Goal: Task Accomplishment & Management: Complete application form

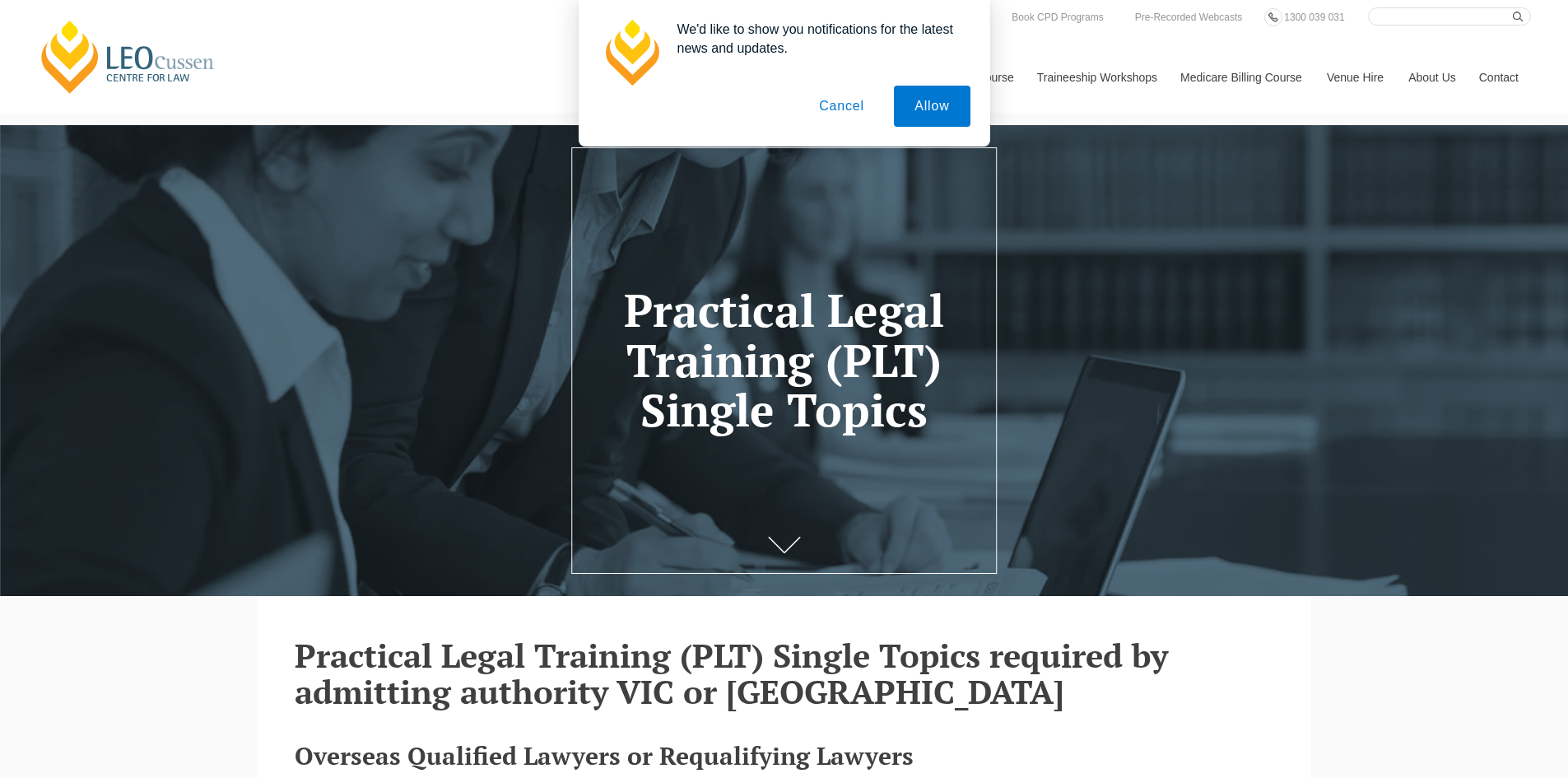
drag, startPoint x: 925, startPoint y: 106, endPoint x: 1110, endPoint y: 376, distance: 327.3
click at [926, 106] on button "Allow" at bounding box center [932, 105] width 76 height 41
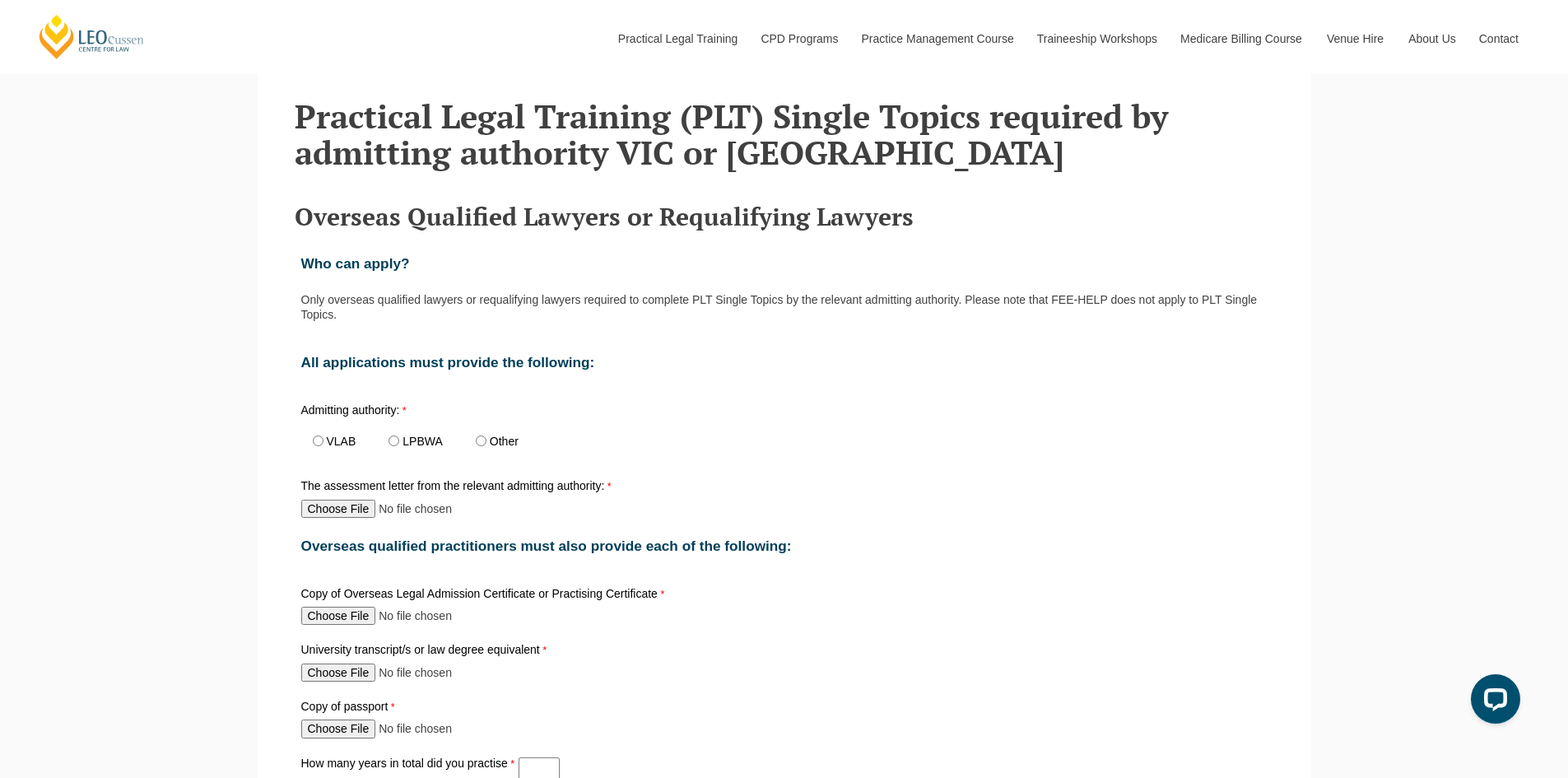
scroll to position [576, 0]
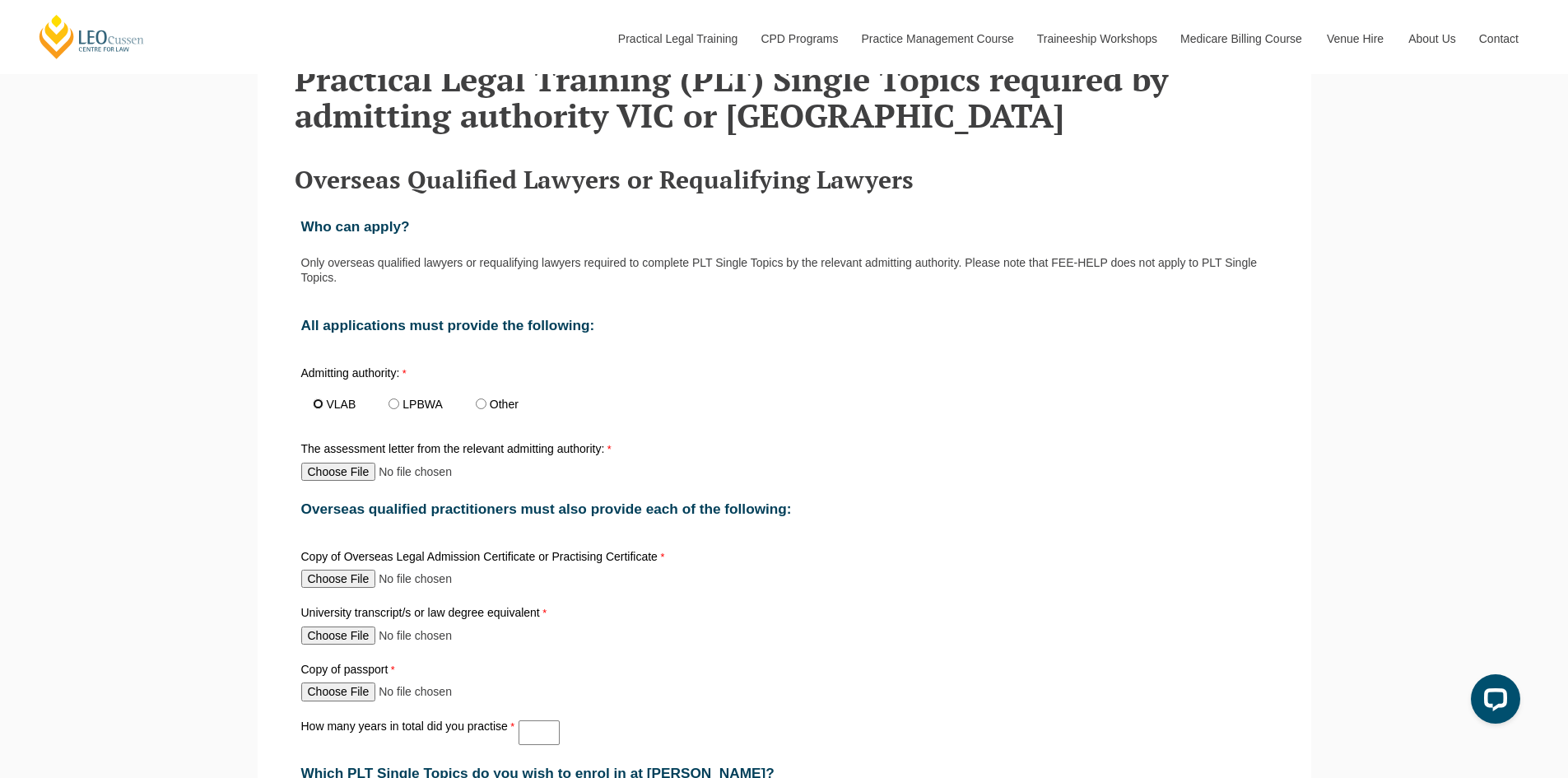
click at [317, 409] on input "VLAB" at bounding box center [318, 403] width 11 height 11
radio input "true"
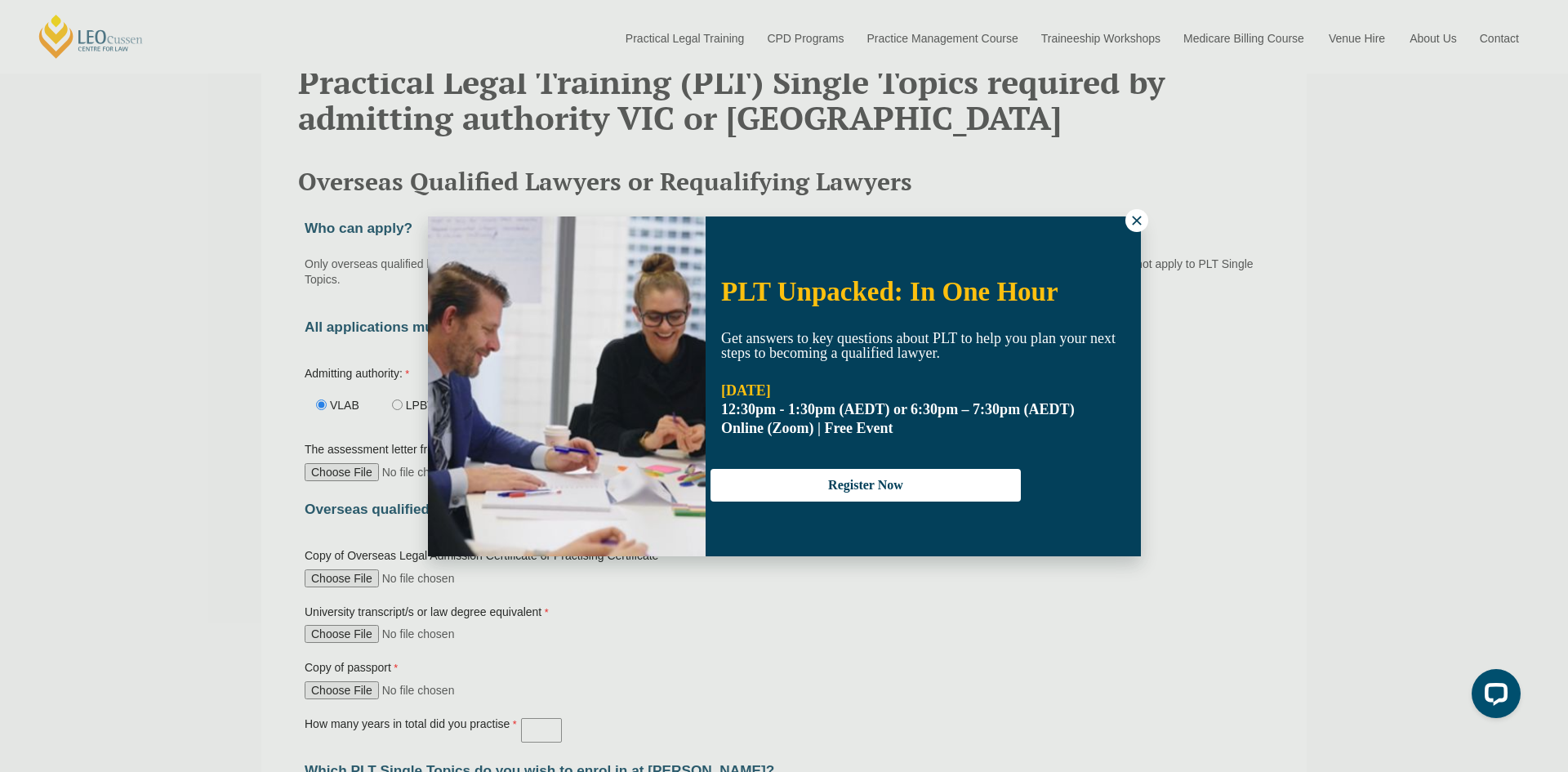
click at [1132, 214] on icon at bounding box center [1137, 221] width 15 height 15
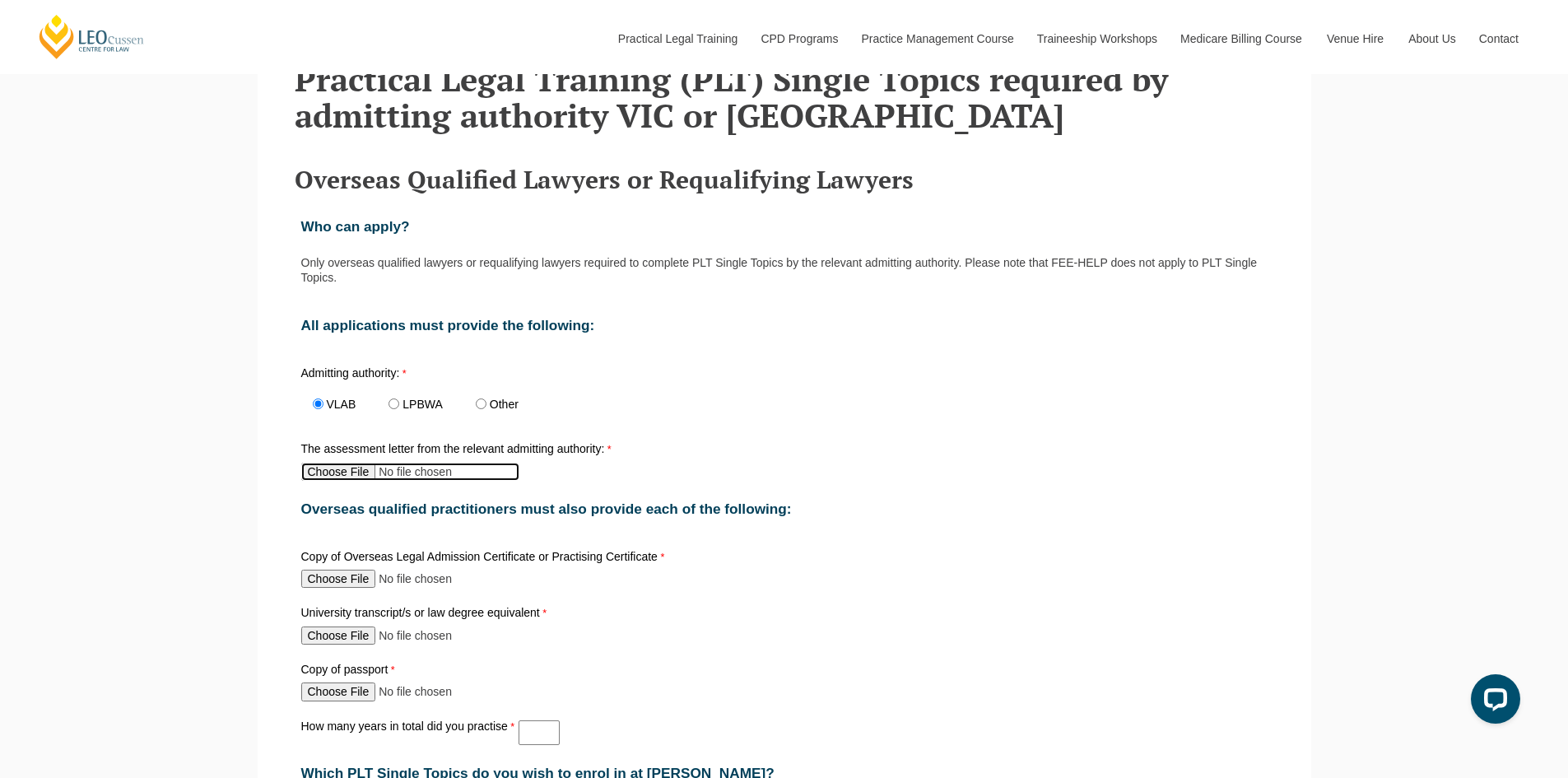
click at [326, 477] on input "The assessment letter from the relevant admitting authority:" at bounding box center [410, 471] width 218 height 18
type input "C:\fakepath\DAHIYA Vivek assessment letter 16.08.24.pdf"
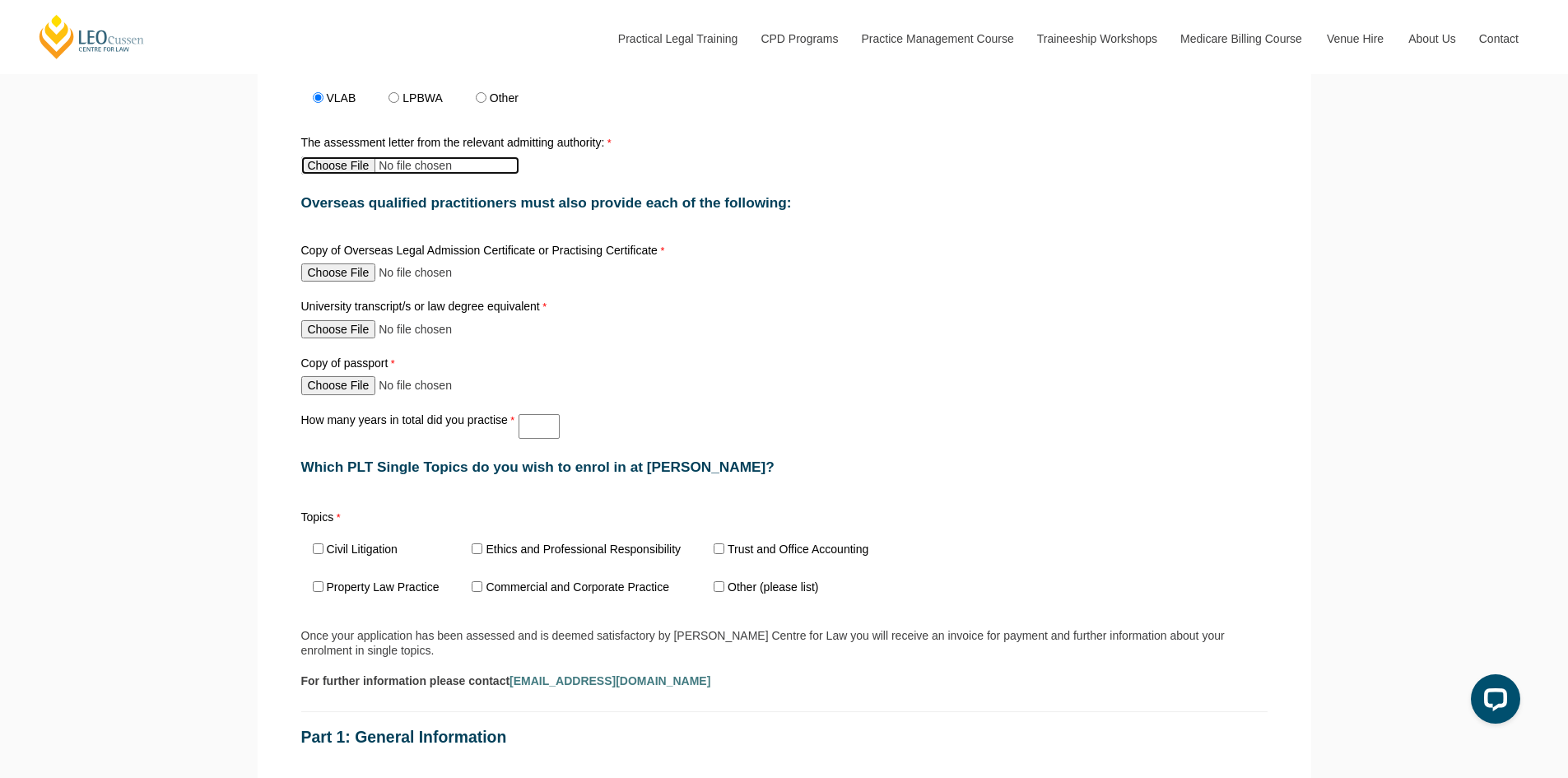
scroll to position [905, 0]
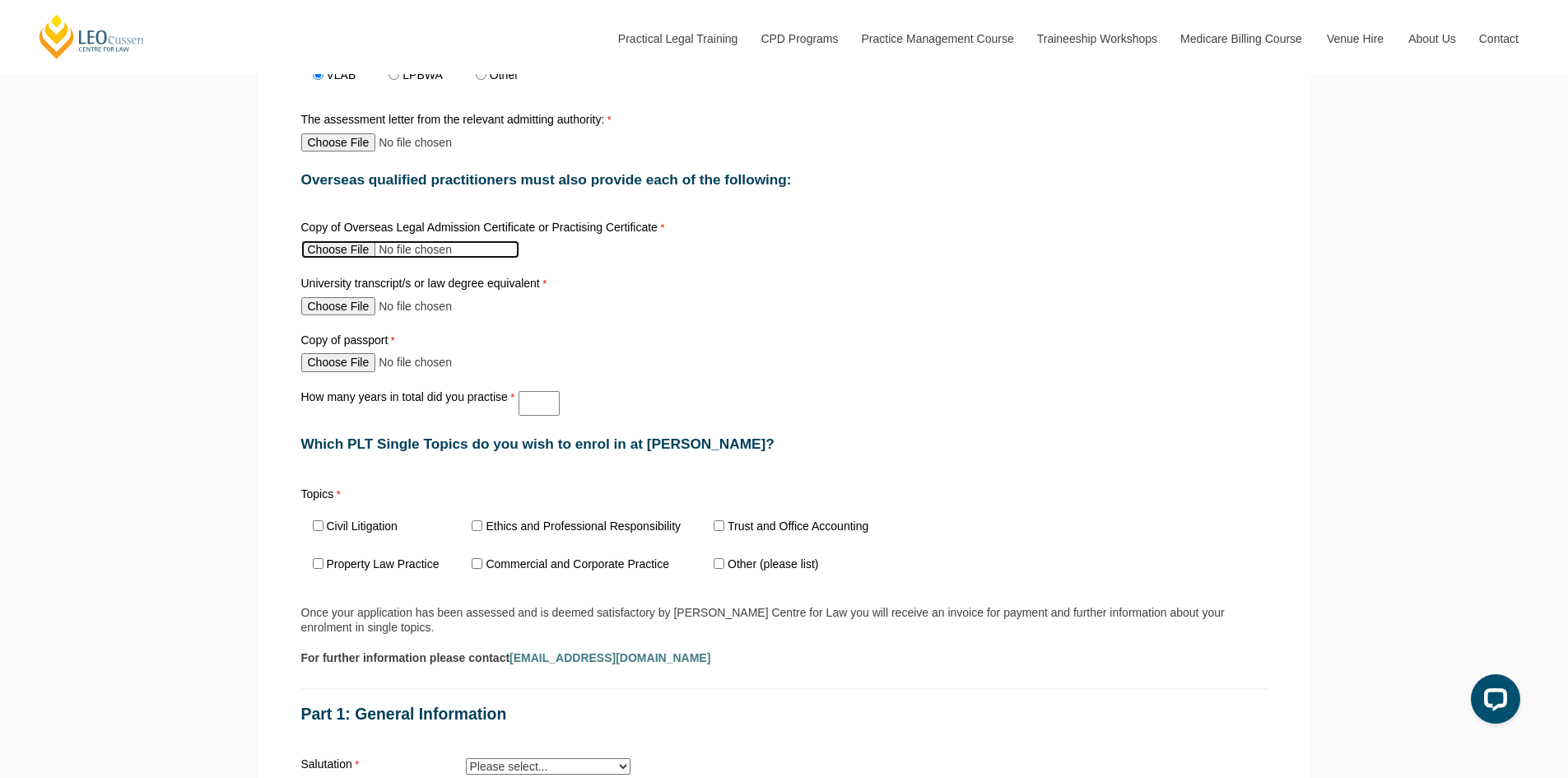
click at [332, 253] on input "Copy of Overseas Legal Admission Certificate or Practising Certificate" at bounding box center [410, 249] width 218 height 18
click at [341, 371] on input "Copy of passport" at bounding box center [410, 361] width 218 height 18
type input "C:\fakepath\Vivek Passport.pdf"
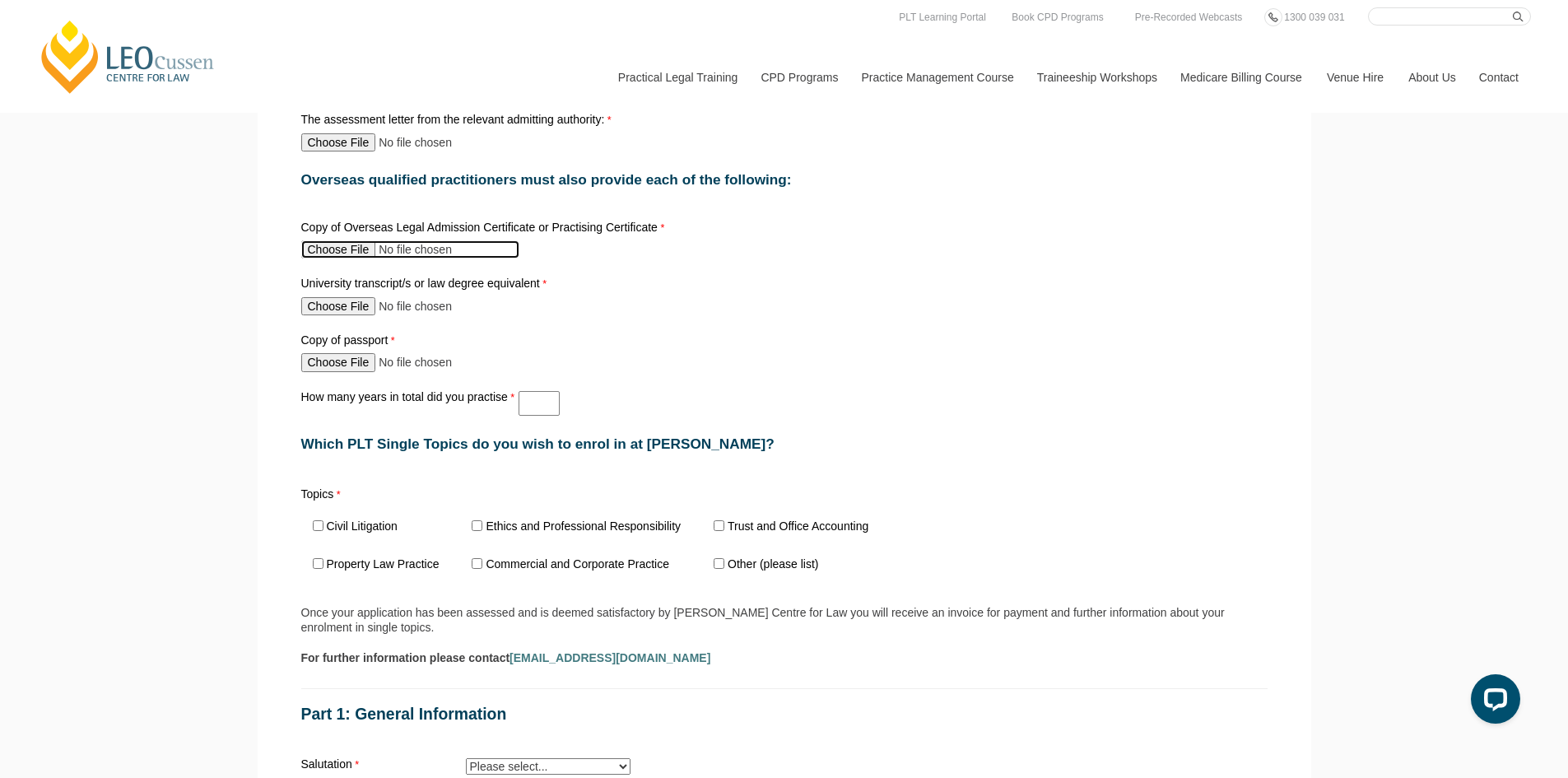
click at [352, 250] on input "Copy of Overseas Legal Admission Certificate or Practising Certificate" at bounding box center [410, 249] width 218 height 18
type input "C:\fakepath\Other- Certificate of Practice issued by Bar Council of India.pdf"
click at [531, 407] on input "How many years in total did you practise" at bounding box center [538, 403] width 41 height 24
type input "12"
click at [343, 304] on input "University transcript/s or law degree equivalent" at bounding box center [410, 305] width 218 height 18
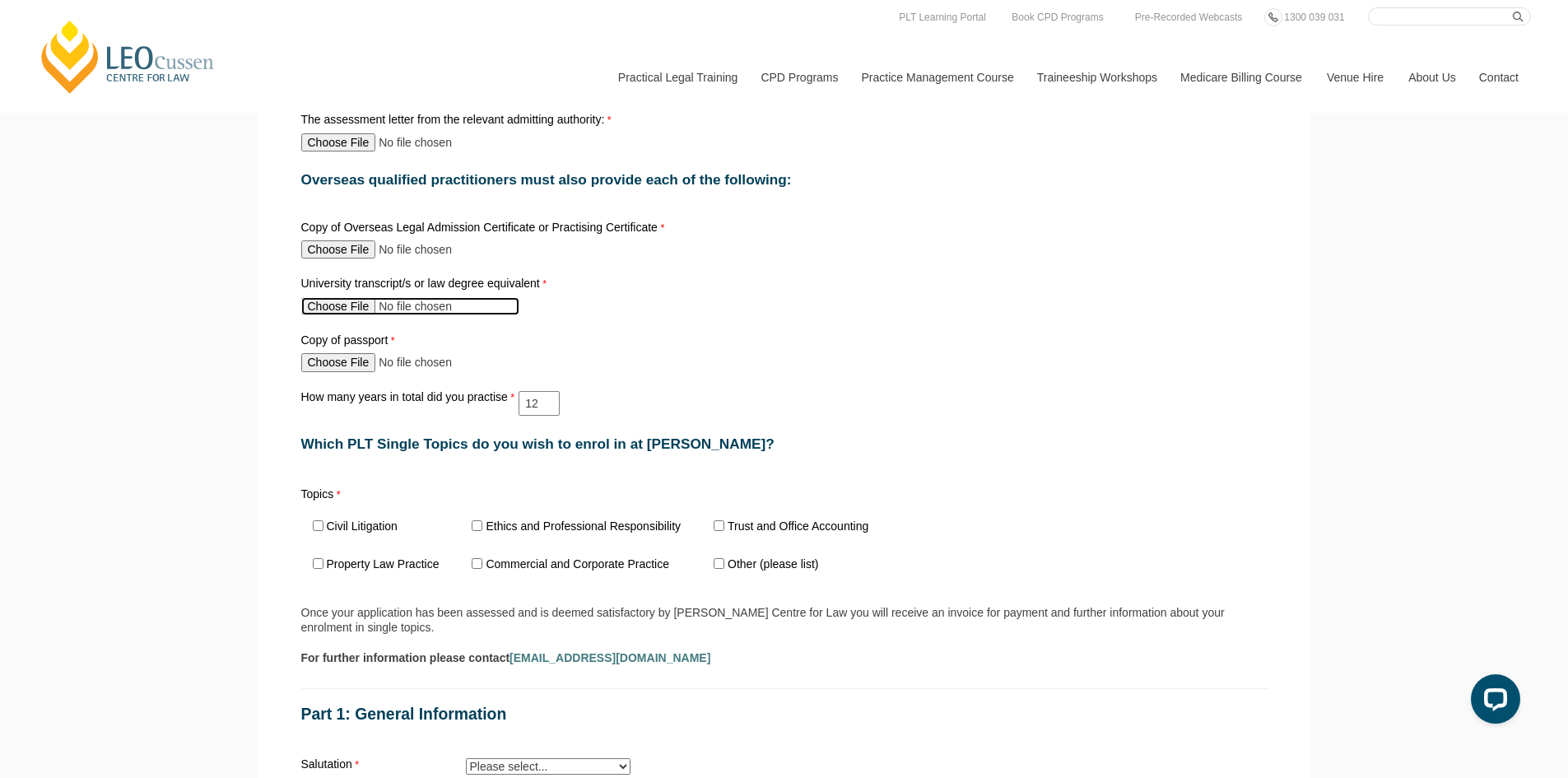
type input "C:\fakepath\BLaw.pdf"
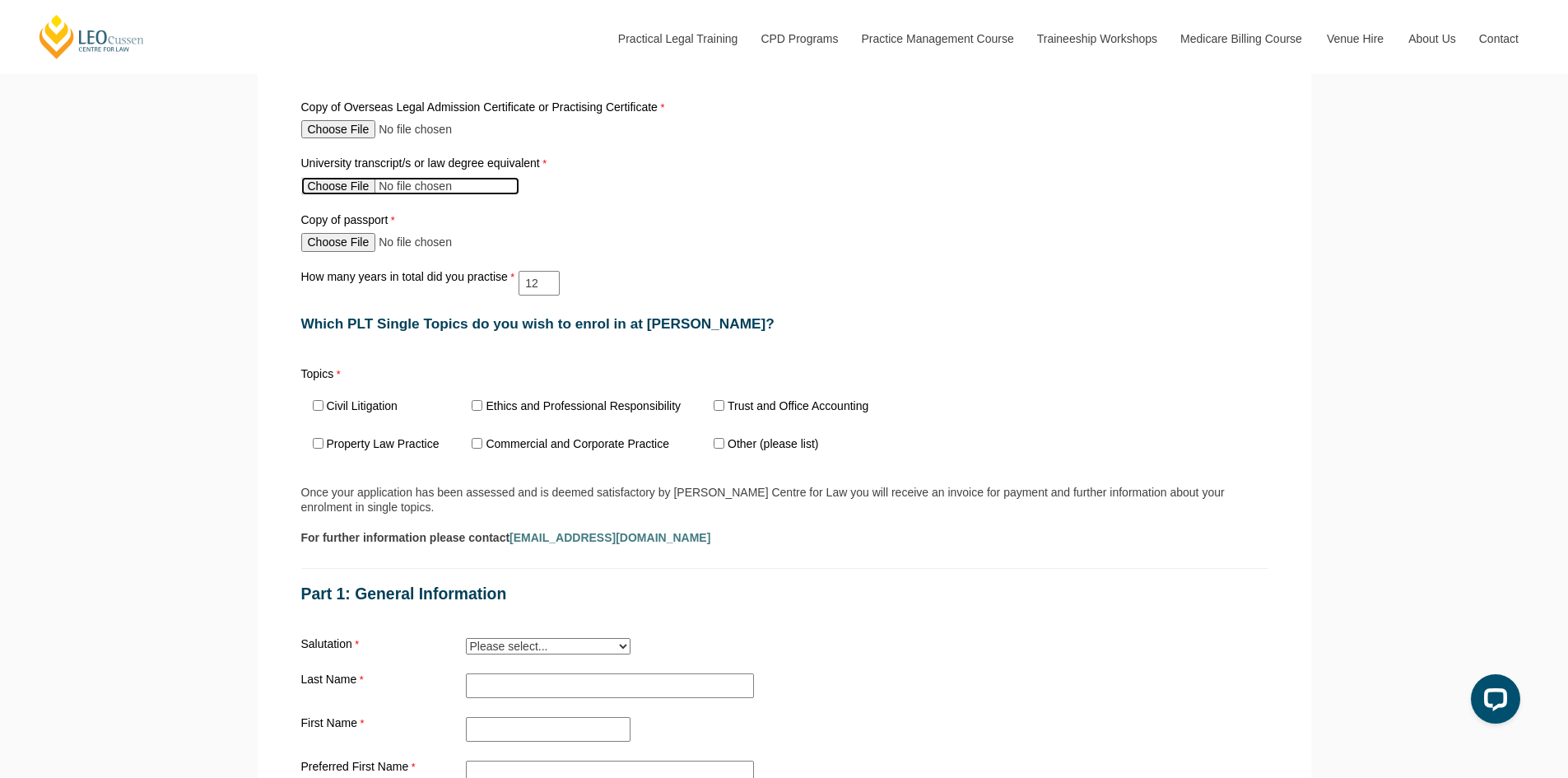
scroll to position [1070, 0]
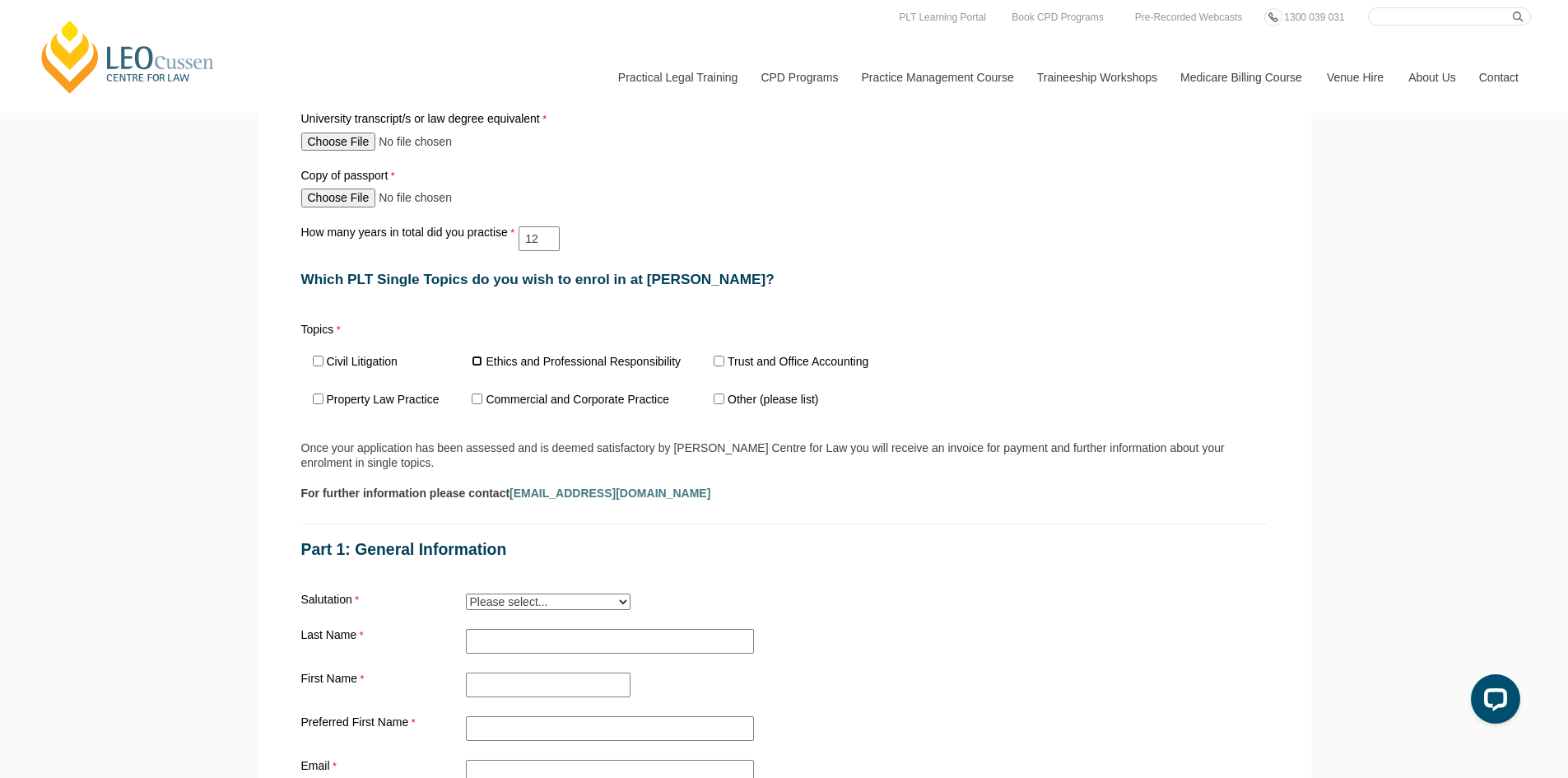
click at [476, 362] on input "Ethics and Professional Responsibility" at bounding box center [477, 360] width 11 height 11
checkbox input "true"
click at [722, 362] on input "Trust and Office Accounting" at bounding box center [718, 360] width 11 height 11
checkbox input "true"
click at [315, 403] on input "Property Law Practice" at bounding box center [318, 398] width 11 height 11
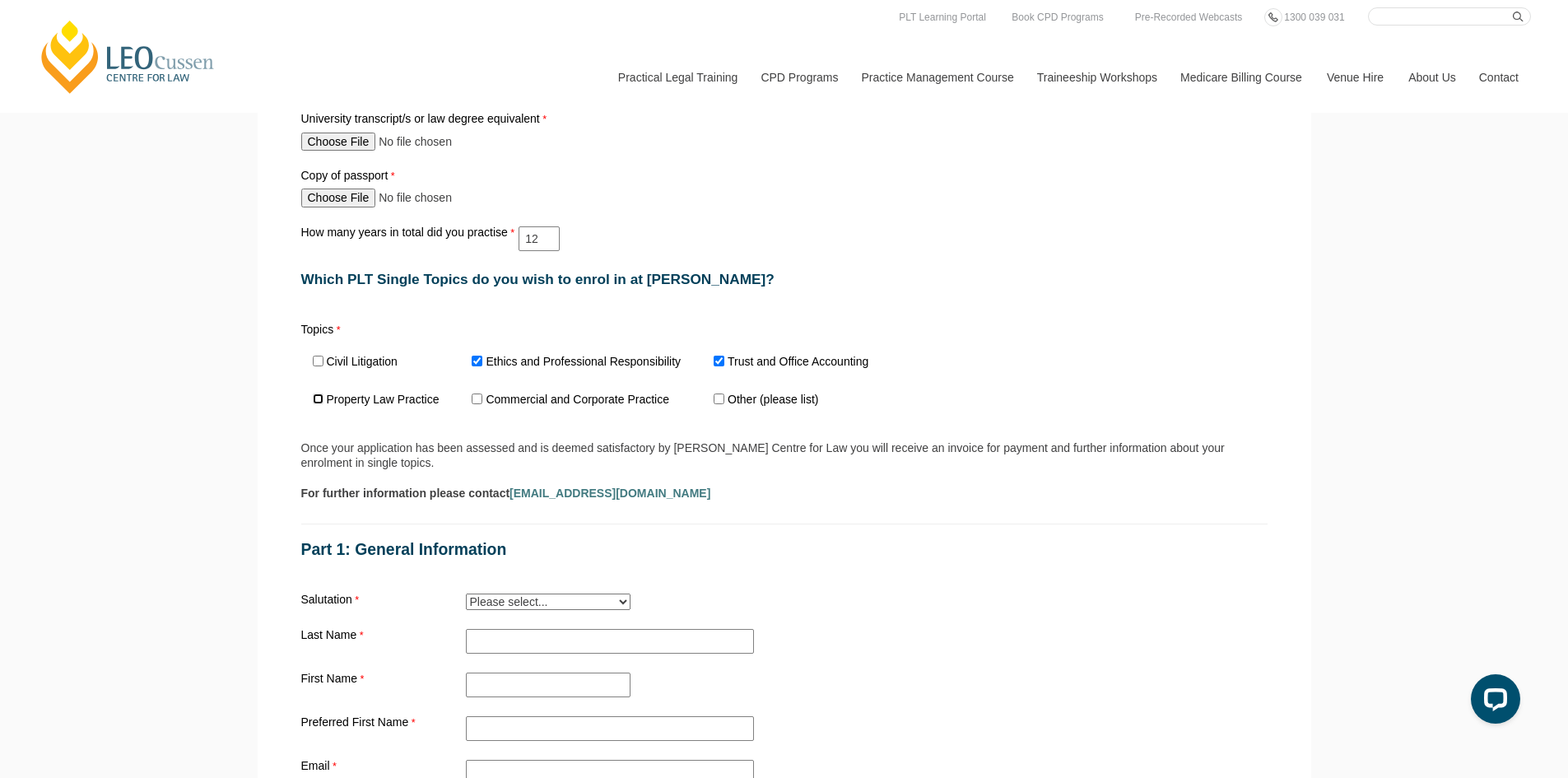
checkbox input "true"
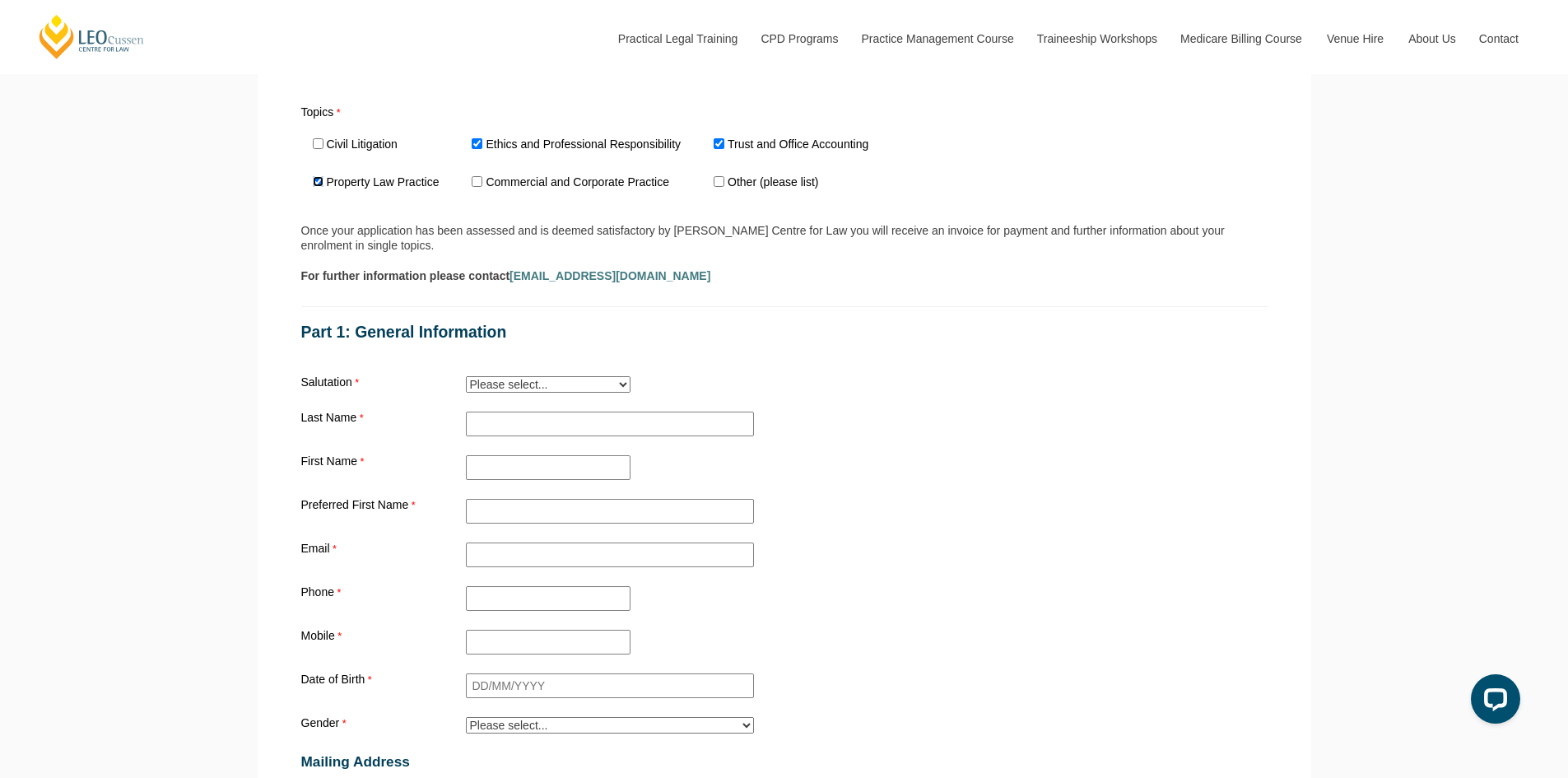
scroll to position [1316, 0]
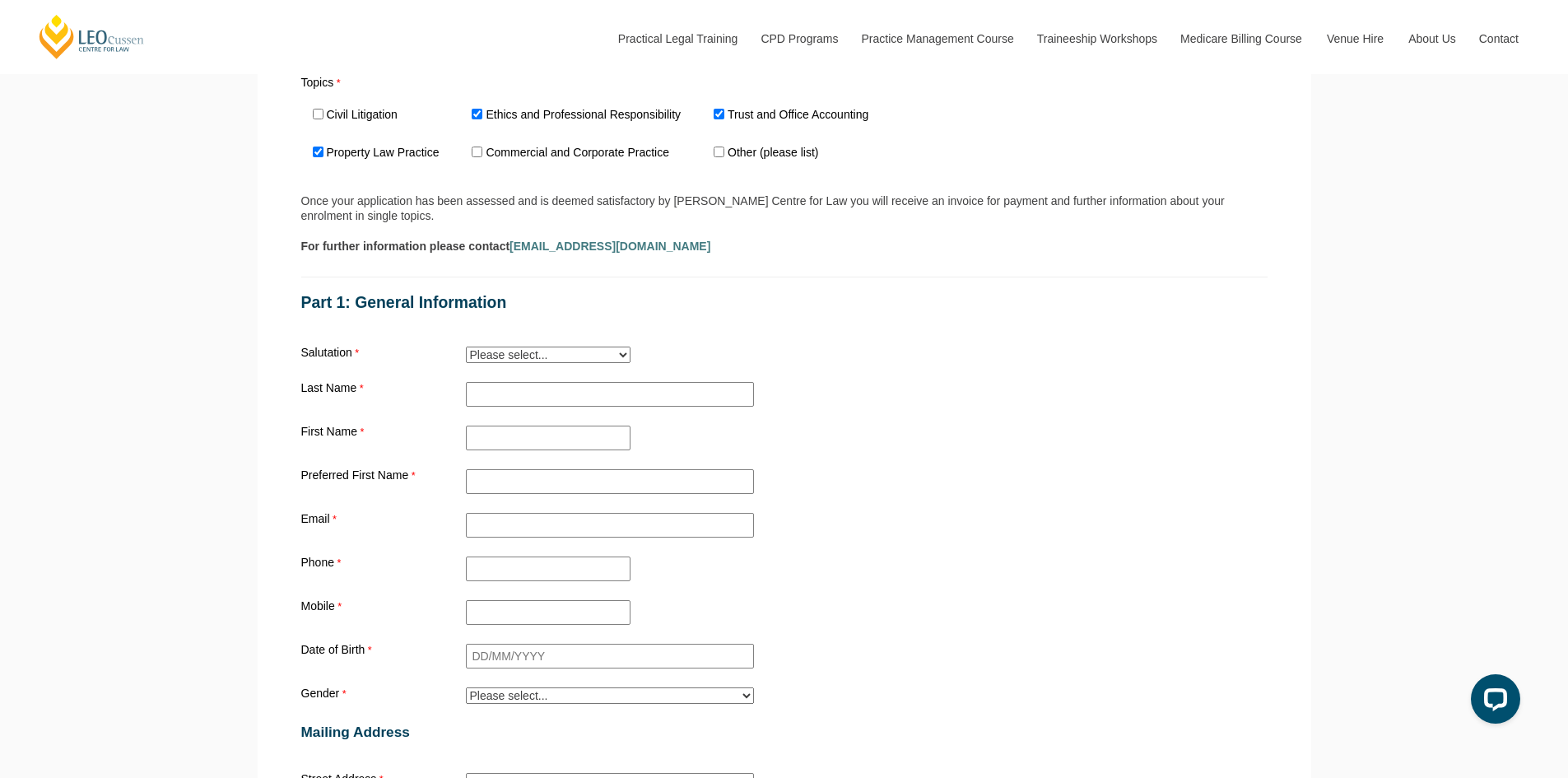
click at [516, 361] on select "Please select... Mr. Mrs. Ms. Dr. Prof. Miss Judge Chief Judge" at bounding box center [548, 355] width 165 height 17
select select "tfa_10"
click at [466, 349] on select "Please select... Mr. Mrs. Ms. Dr. Prof. Miss Judge Chief Judge" at bounding box center [548, 355] width 165 height 17
click at [531, 392] on input "Practical Legal Training - TAS" at bounding box center [609, 393] width 288 height 24
type input "Dahiya"
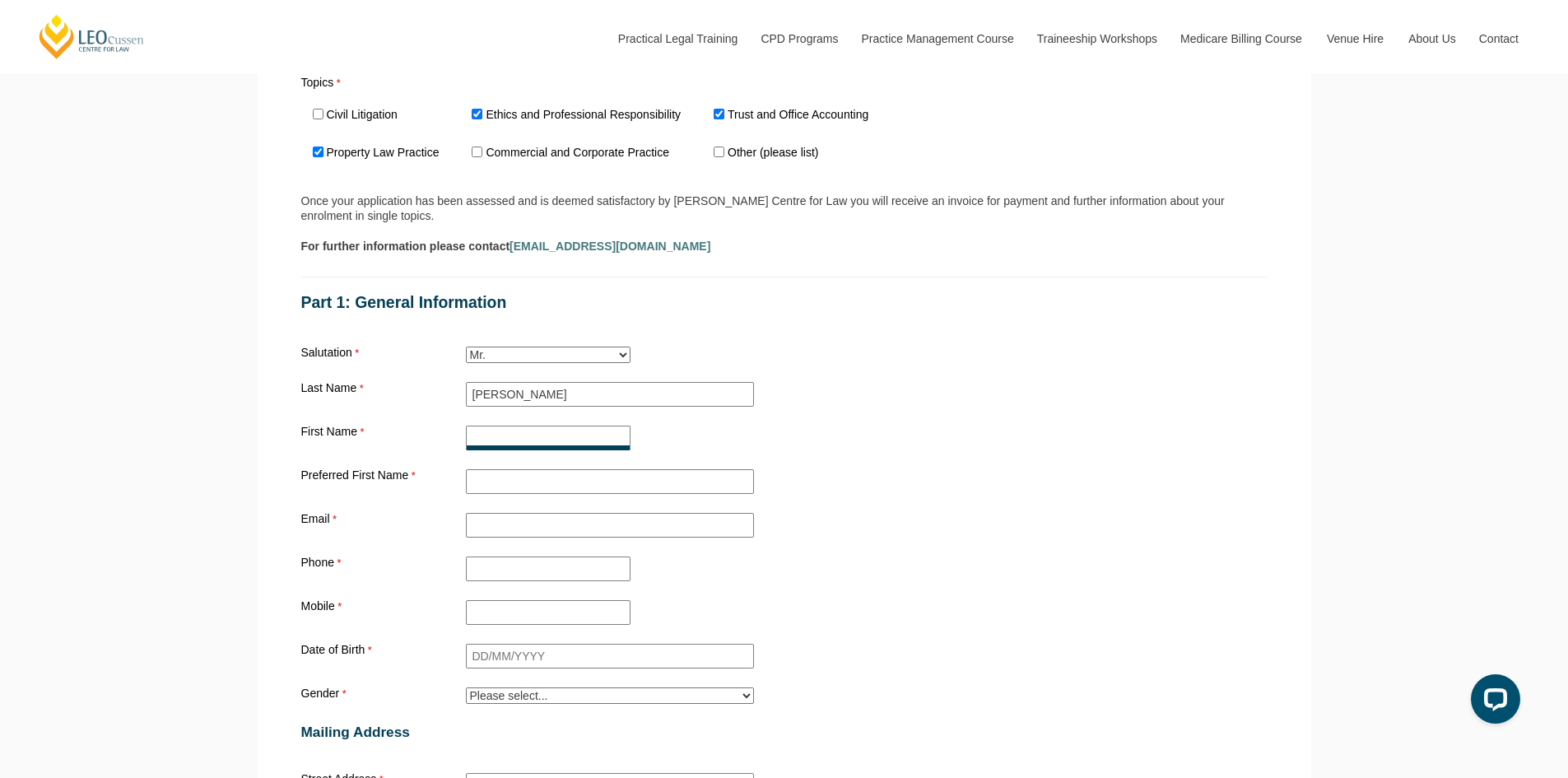
click at [533, 446] on input "First Name" at bounding box center [548, 437] width 165 height 24
type input "Vivek"
click at [554, 481] on input "Preferred First Name" at bounding box center [609, 481] width 288 height 24
type input "Vivek"
click at [690, 526] on input "Email" at bounding box center [609, 525] width 288 height 24
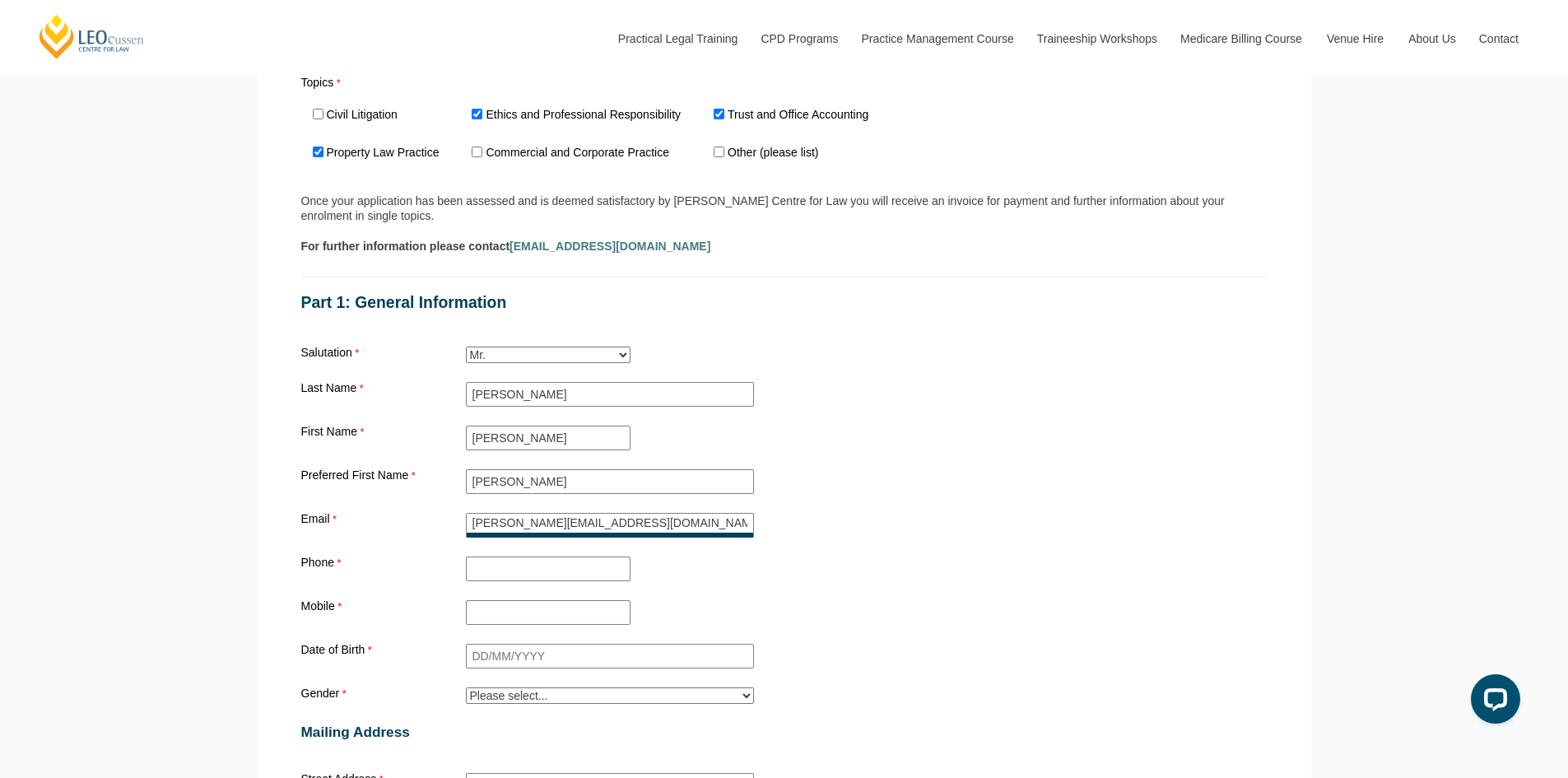
type input "vivek@startupipteam.com"
click at [580, 568] on input "Phone" at bounding box center [548, 568] width 165 height 24
type input "0401299261"
click at [549, 601] on div "Mobile" at bounding box center [784, 612] width 979 height 31
click at [577, 613] on input "Mobile" at bounding box center [548, 612] width 165 height 24
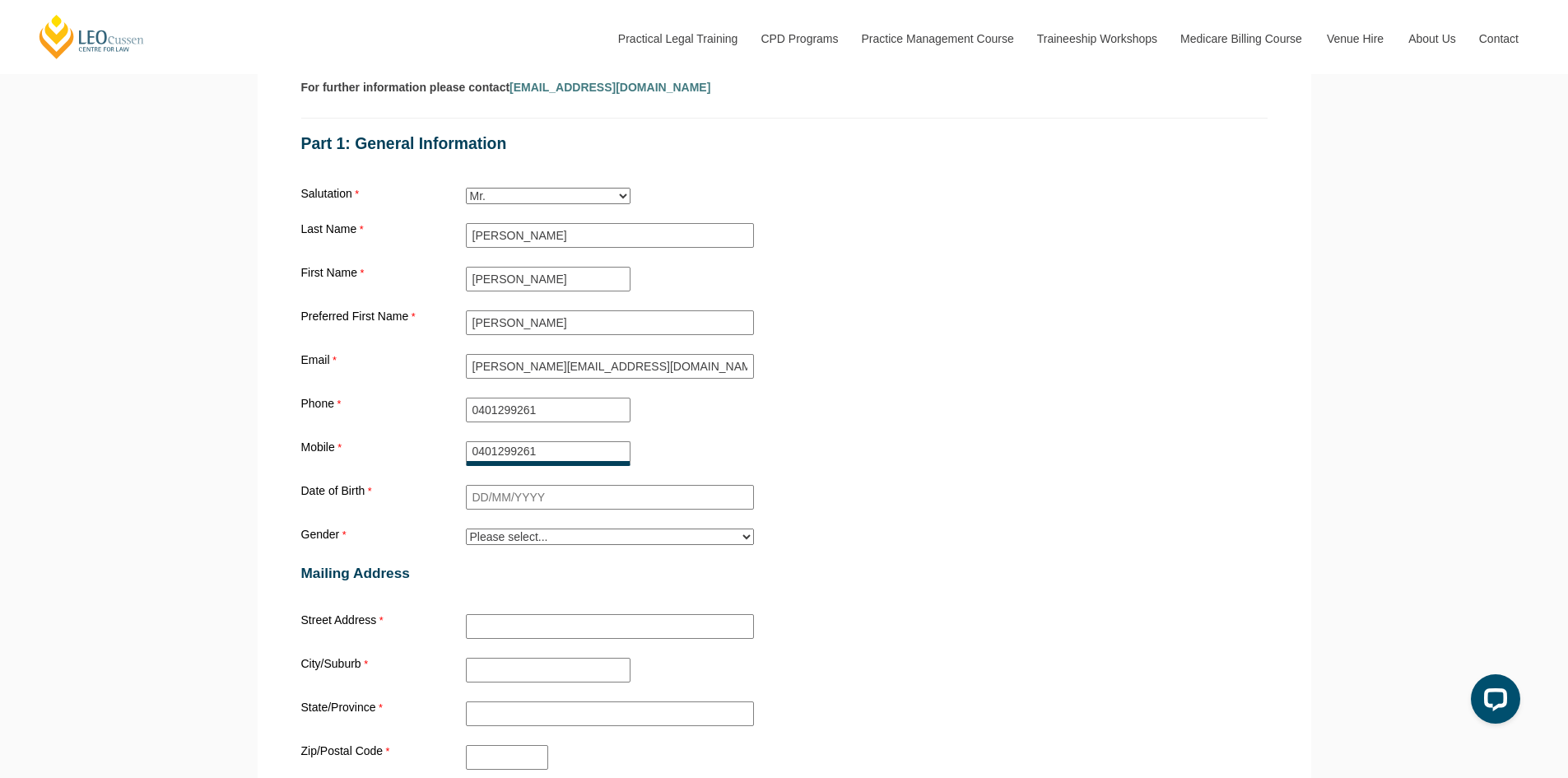
scroll to position [1564, 0]
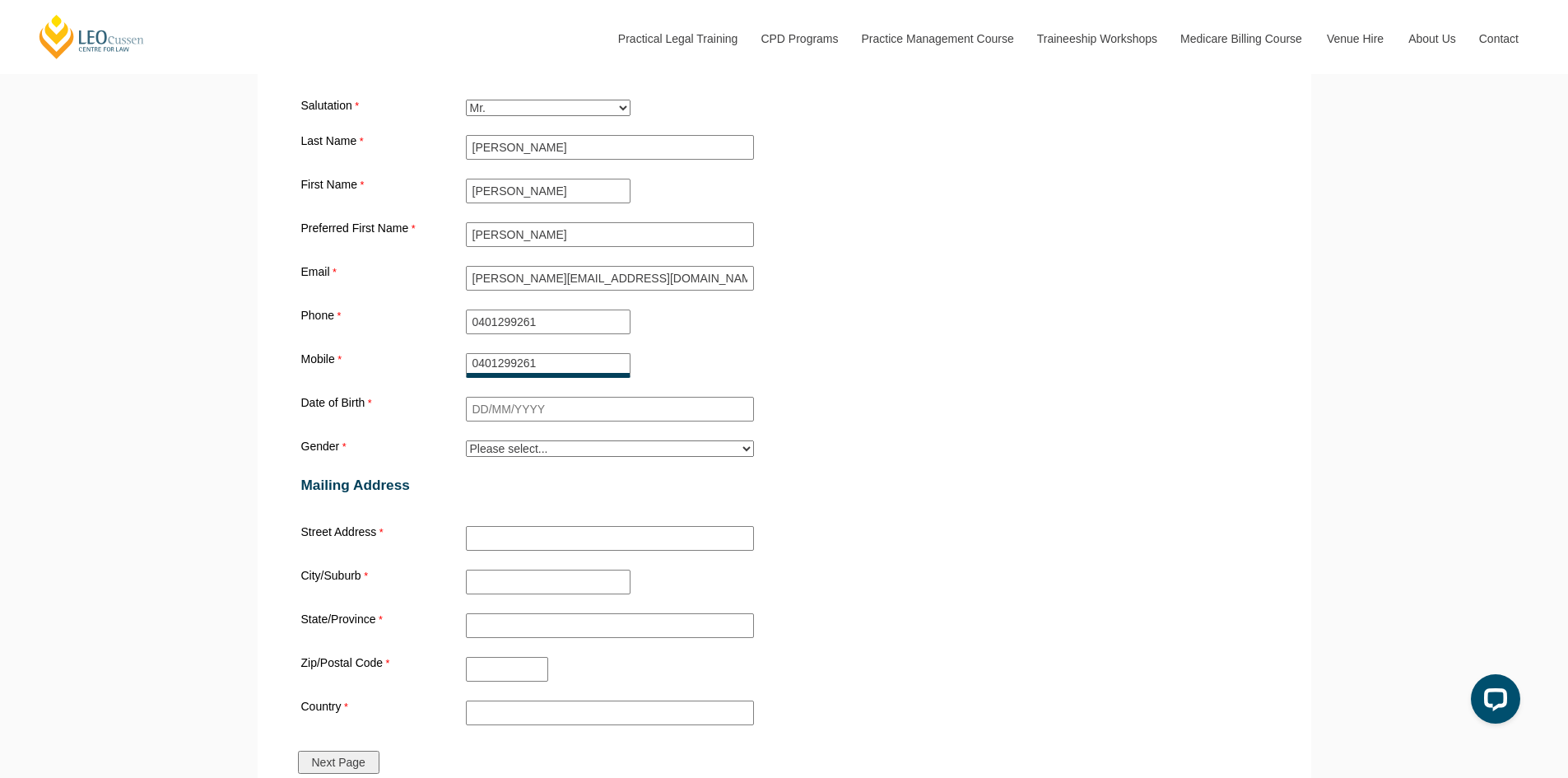
type input "0401299261"
click at [524, 413] on input "Date of Birth" at bounding box center [609, 408] width 288 height 24
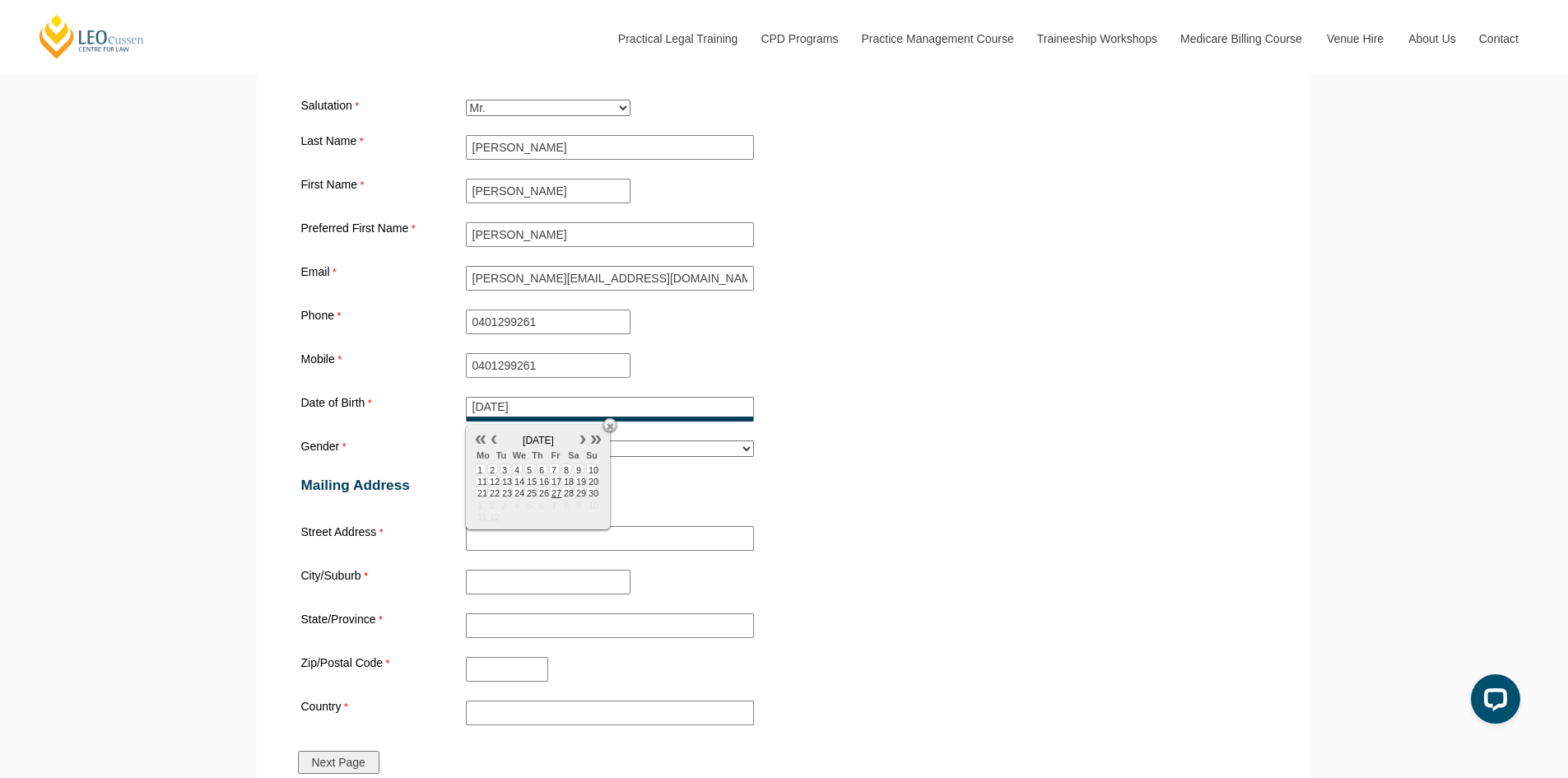
type input "15/11/1983"
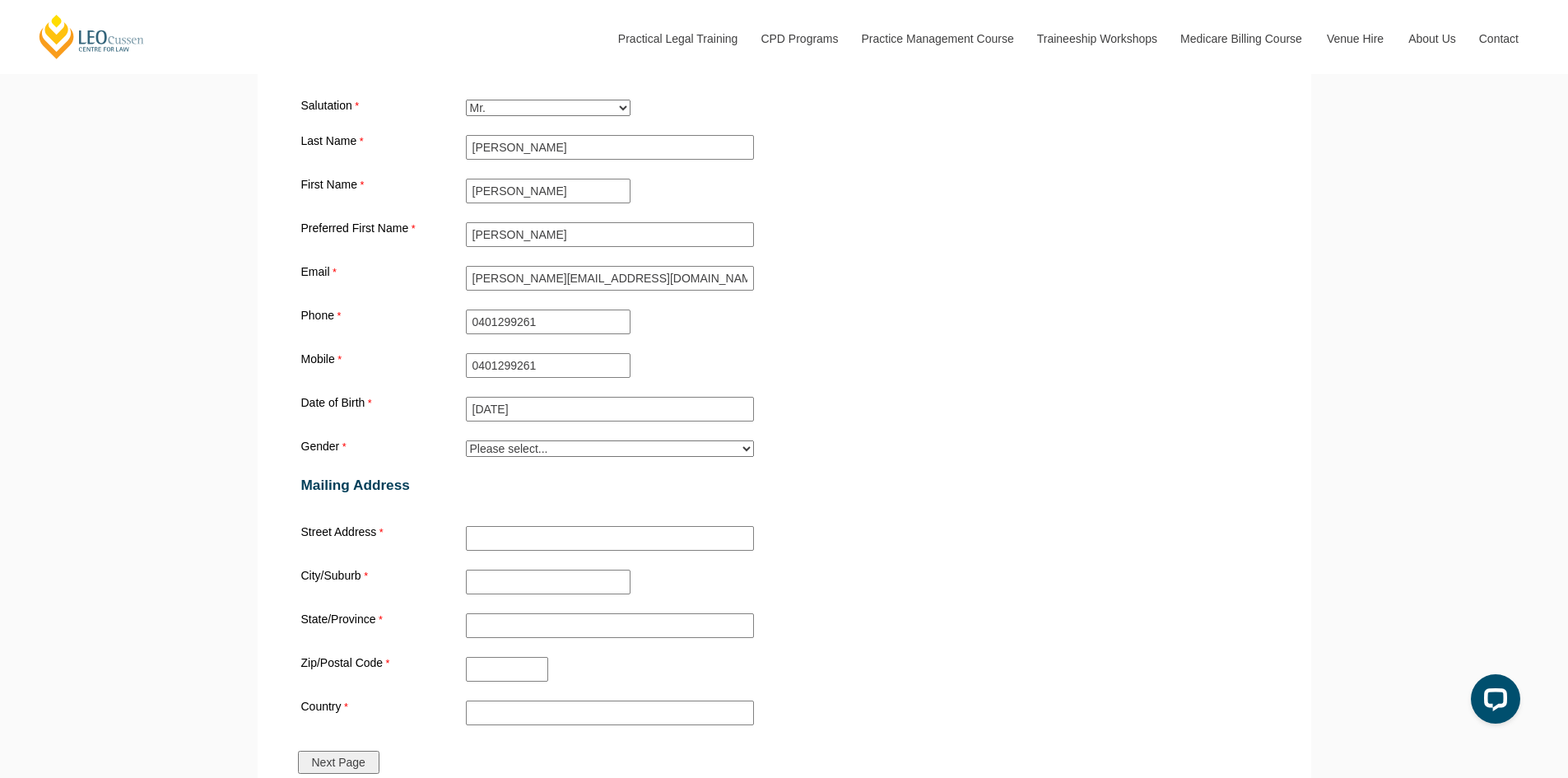
click at [564, 457] on select "Please select... Male Female Trans Intersex Prefer not to disclose" at bounding box center [609, 449] width 288 height 17
select select "tfa_26"
click at [466, 444] on select "Please select... Male Female Trans Intersex Prefer not to disclose" at bounding box center [609, 449] width 288 height 17
click at [953, 535] on div "Street Address" at bounding box center [784, 538] width 979 height 31
click at [654, 544] on input "Street Address" at bounding box center [609, 538] width 288 height 24
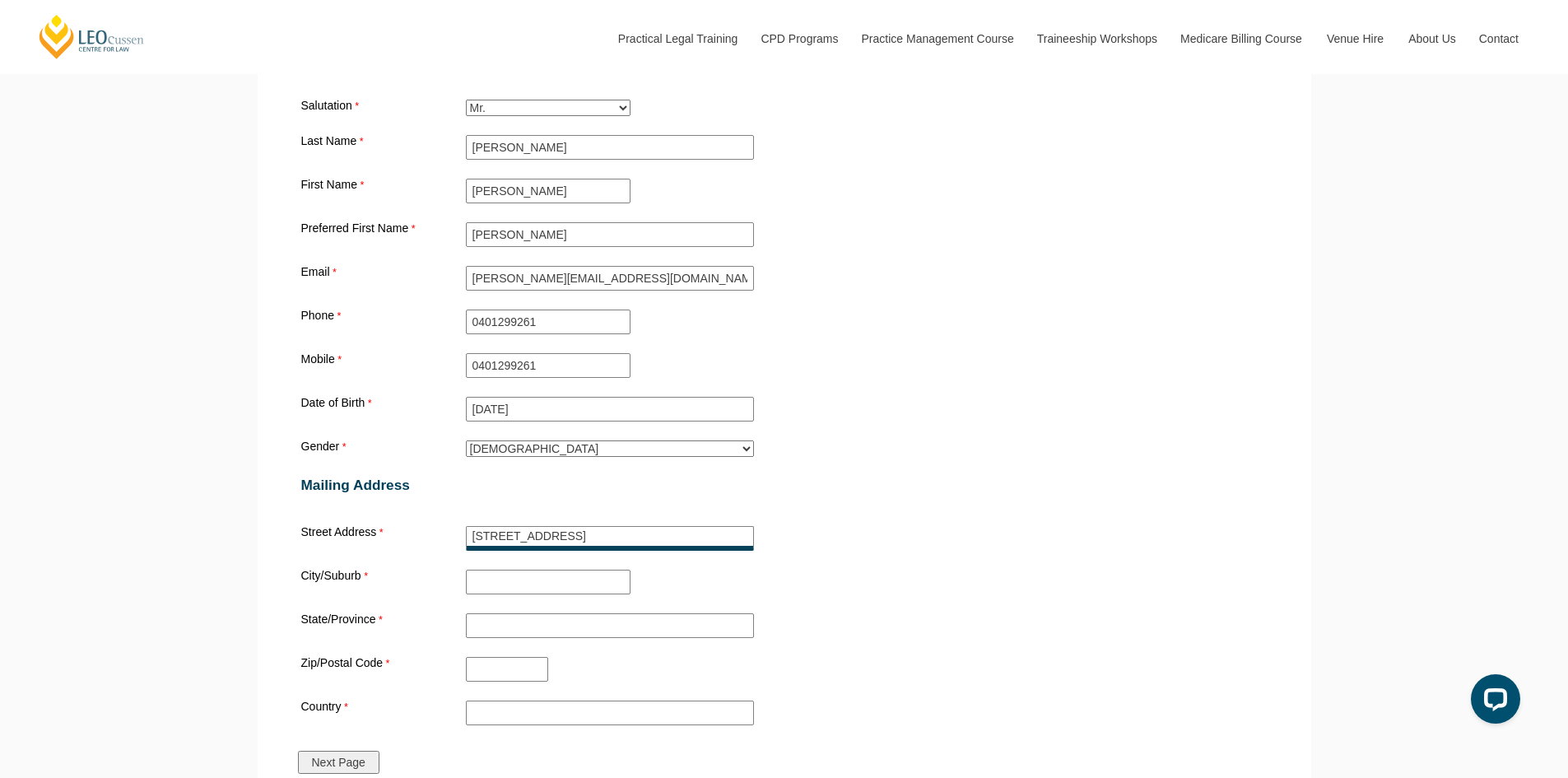
type input "20 Toledo Crescent"
click at [575, 581] on input "City/Suburb" at bounding box center [548, 581] width 165 height 24
type input "Point Cook"
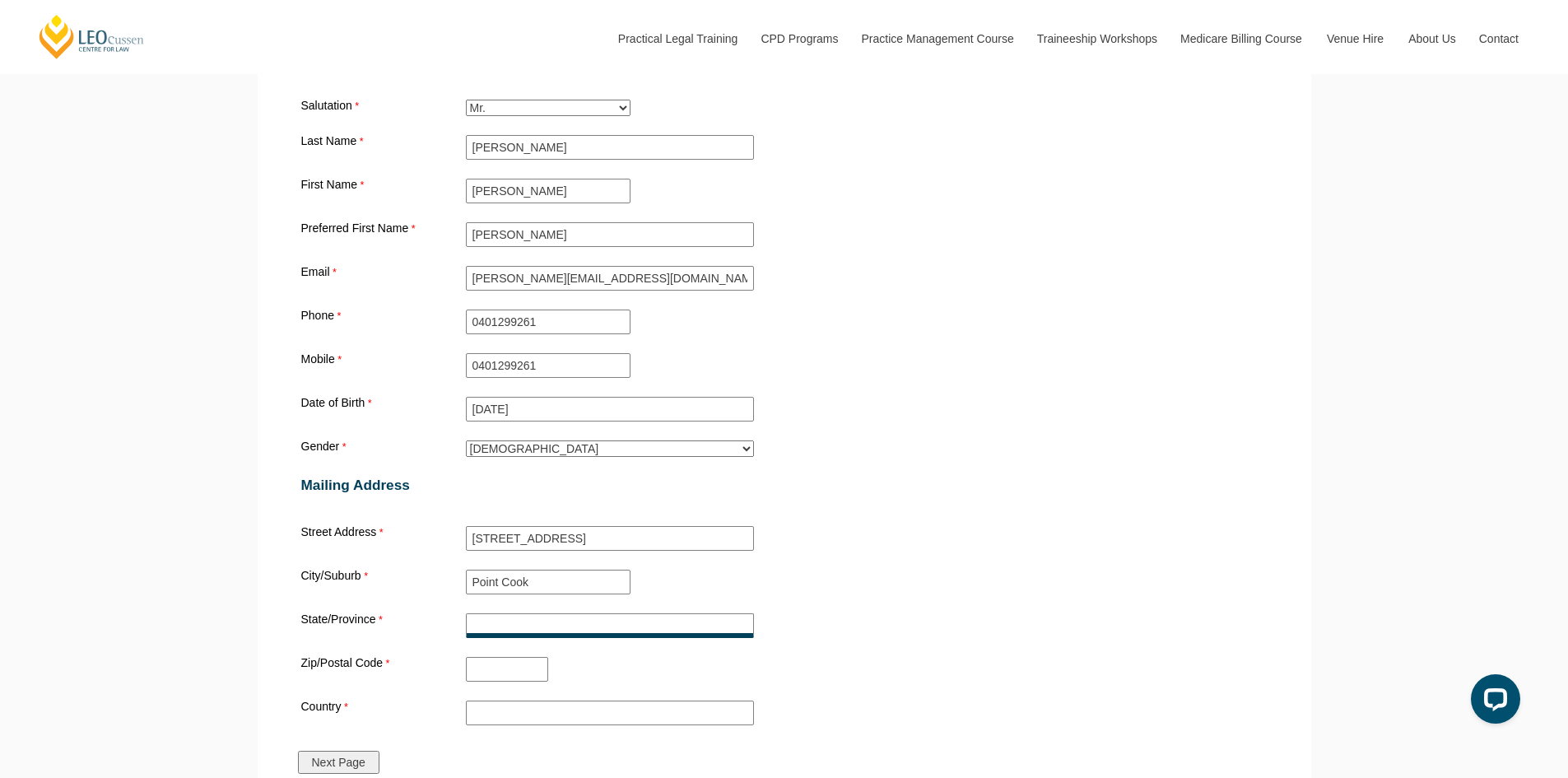
click at [593, 634] on input "State/Province" at bounding box center [609, 624] width 288 height 24
type input "VIC"
click at [534, 664] on input "Zip/Postal Code" at bounding box center [507, 668] width 83 height 24
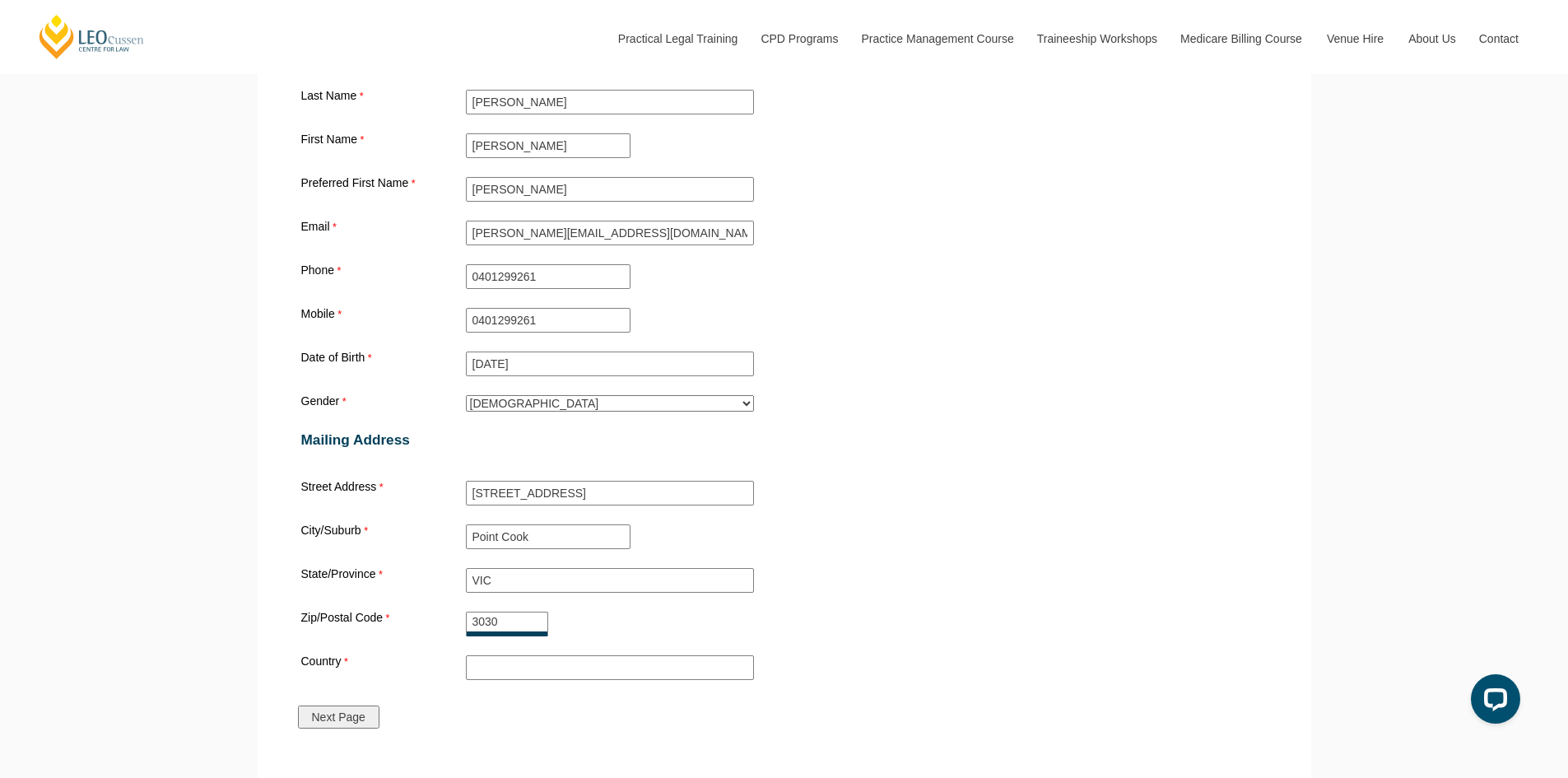
scroll to position [1645, 0]
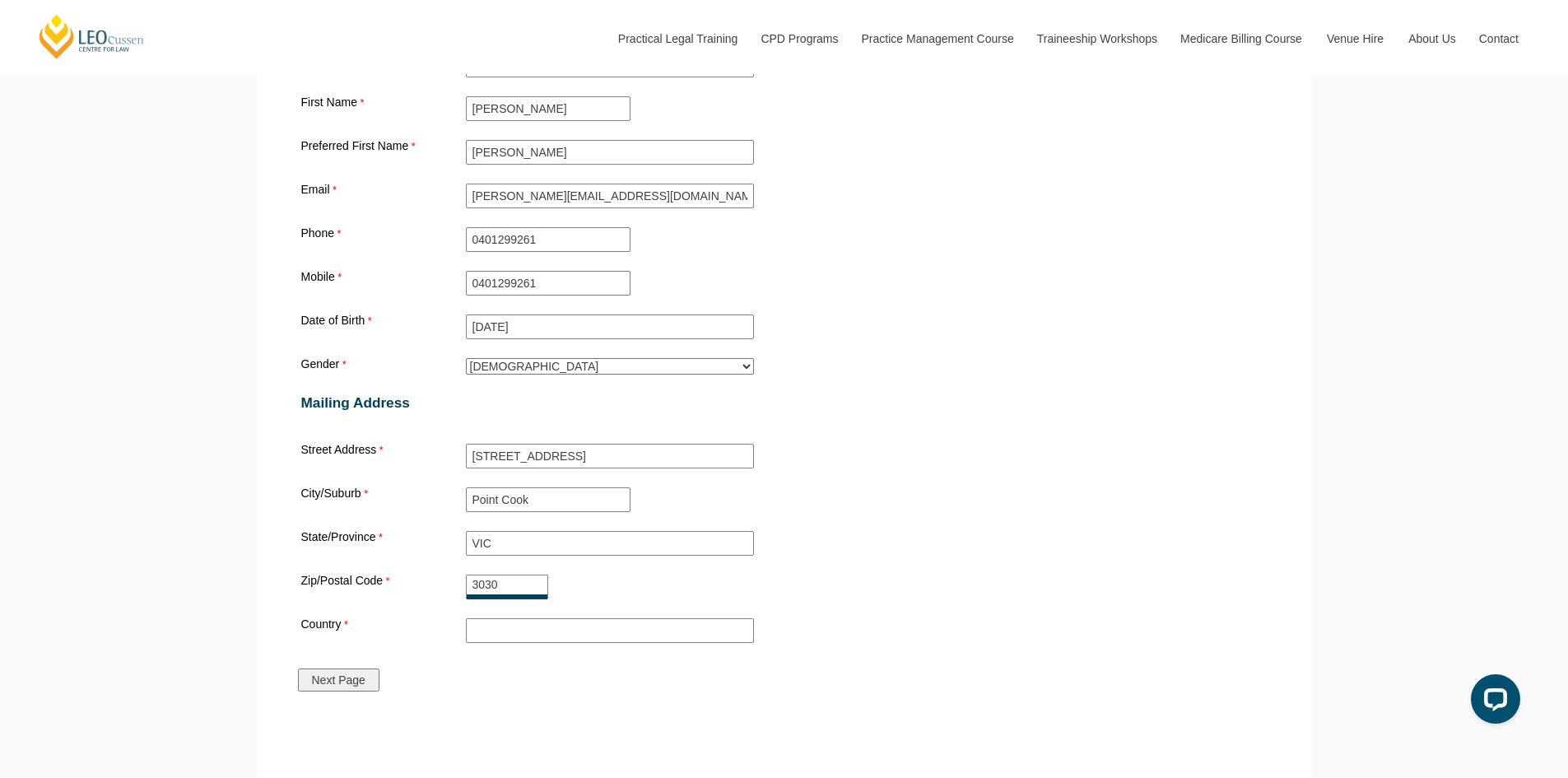
type input "3030"
click at [560, 634] on input "Country" at bounding box center [609, 629] width 288 height 24
type input "Australia"
click at [353, 683] on input "Next Page" at bounding box center [338, 679] width 82 height 23
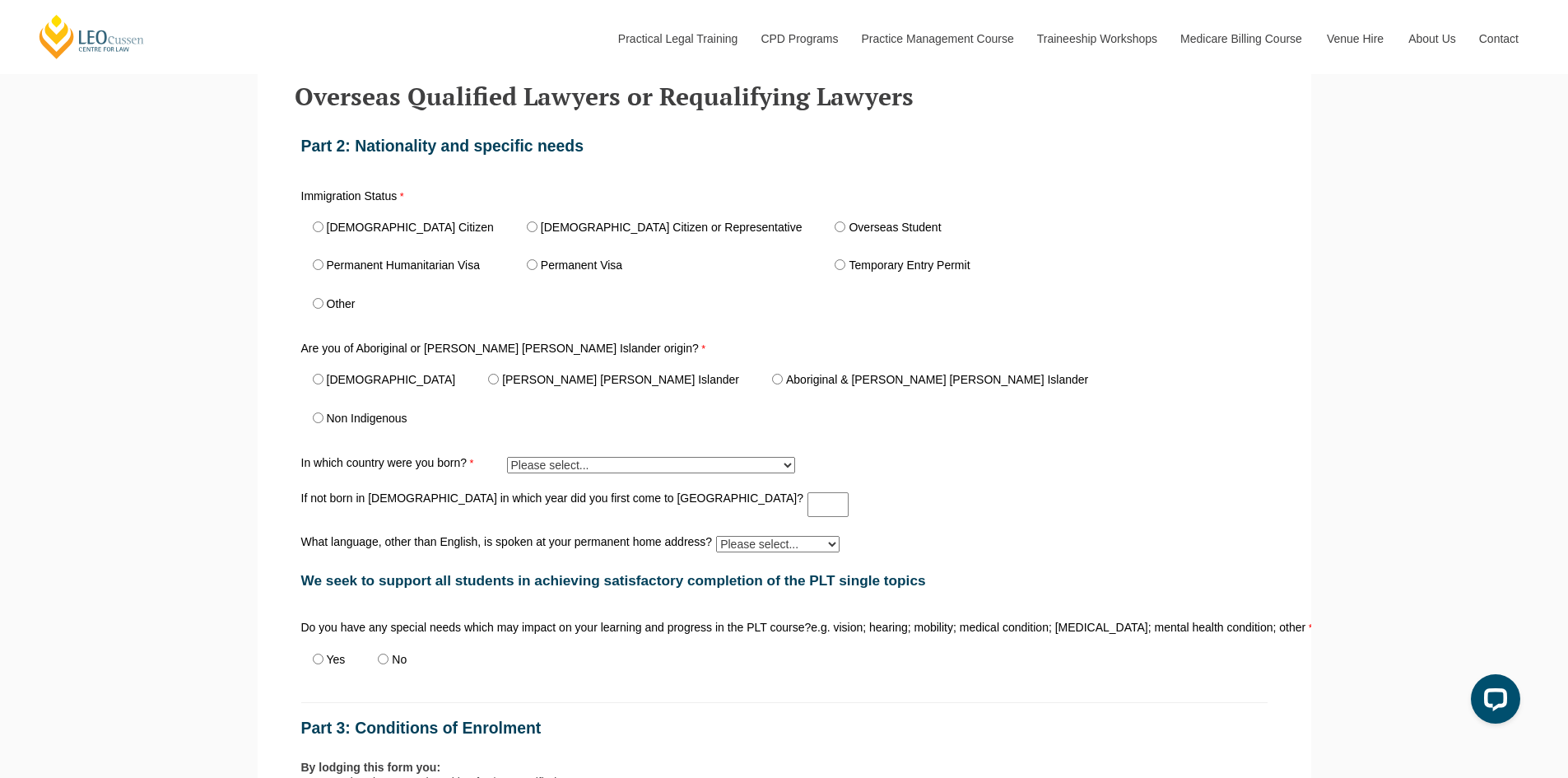
scroll to position [616, 0]
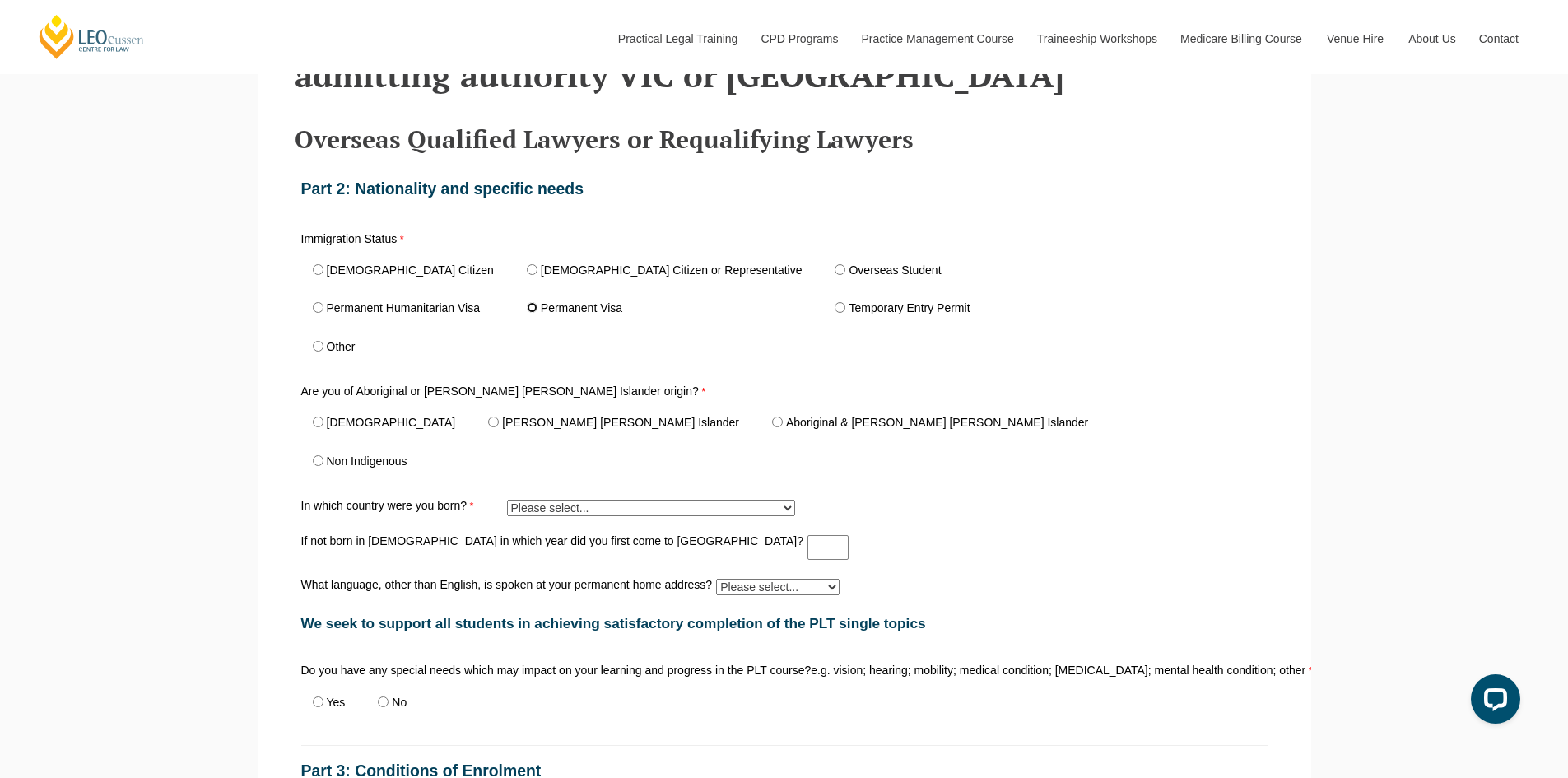
click at [527, 313] on input "Permanent Visa" at bounding box center [532, 307] width 11 height 11
radio input "true"
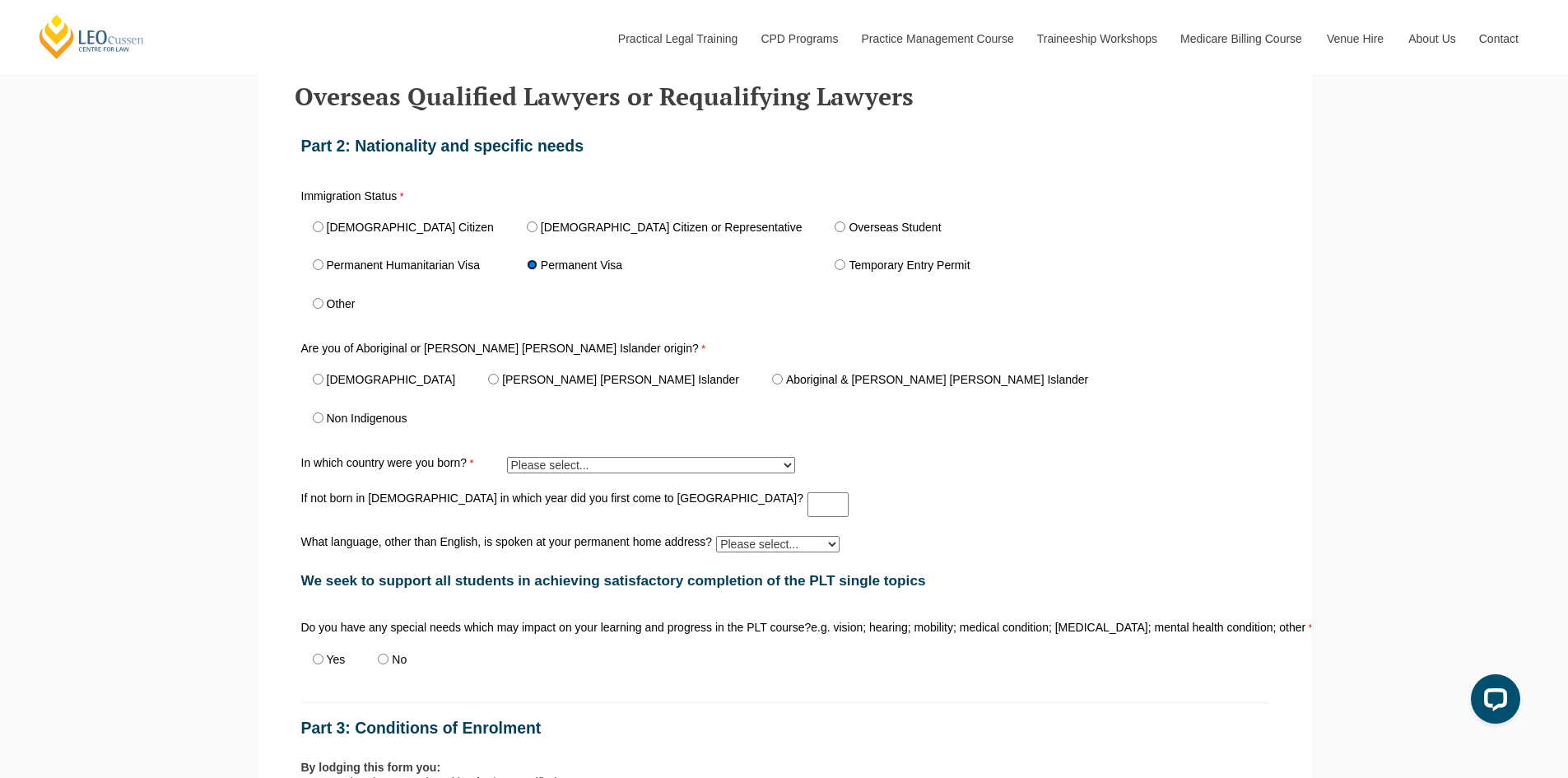
scroll to position [699, 0]
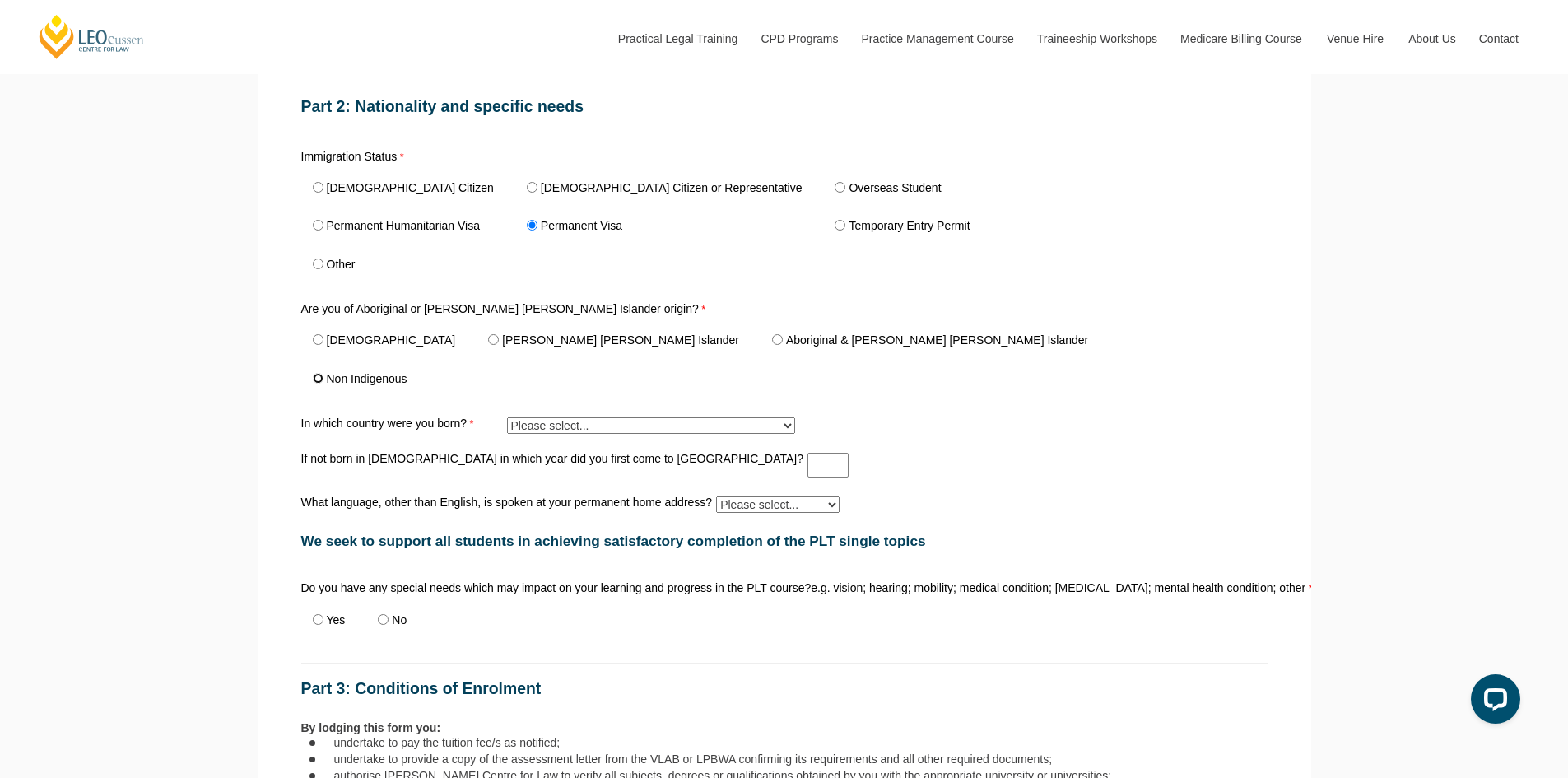
click at [315, 381] on input "Non Indigenous" at bounding box center [318, 378] width 11 height 11
radio input "true"
click at [564, 423] on select "Please select... Adelie Land (France) 1601 Afghanistan 7201 Aland Islands 2408 …" at bounding box center [651, 425] width 288 height 17
select select "tfa_360"
click at [507, 420] on select "Please select... Adelie Land (France) 1601 Afghanistan 7201 Aland Islands 2408 …" at bounding box center [651, 425] width 288 height 17
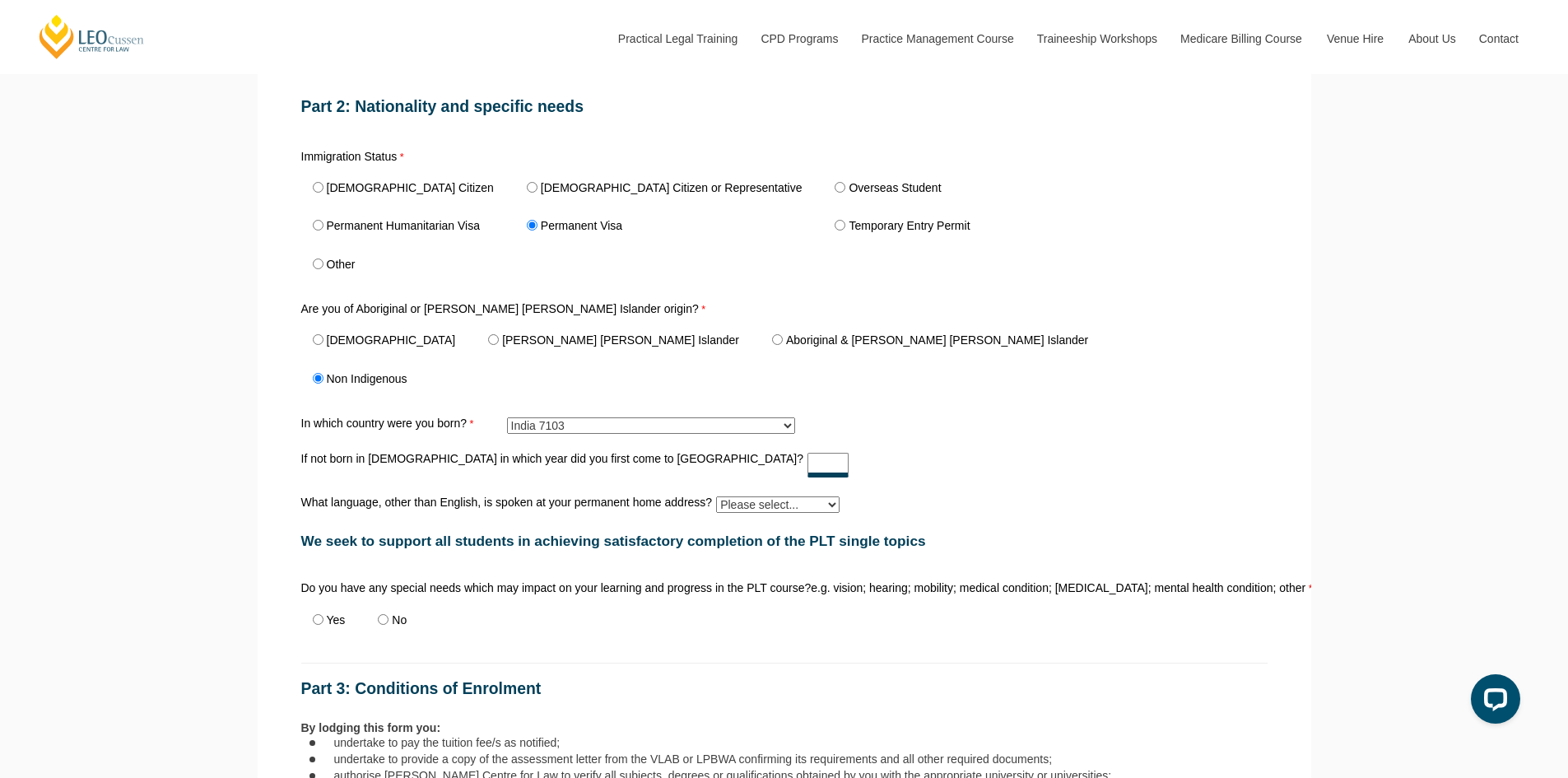
click at [808, 466] on input "If not born in Australia in which year did you first come to Australia?" at bounding box center [828, 464] width 41 height 24
type input "2021"
click at [749, 511] on select "Please select... Albanian Ambonese Arabic Assyrian Bengali Bosnian Cantonese Ch…" at bounding box center [777, 505] width 123 height 17
select select "tfa_530"
click at [716, 500] on select "Please select... Albanian Ambonese Arabic Assyrian Bengali Bosnian Cantonese Ch…" at bounding box center [777, 505] width 123 height 17
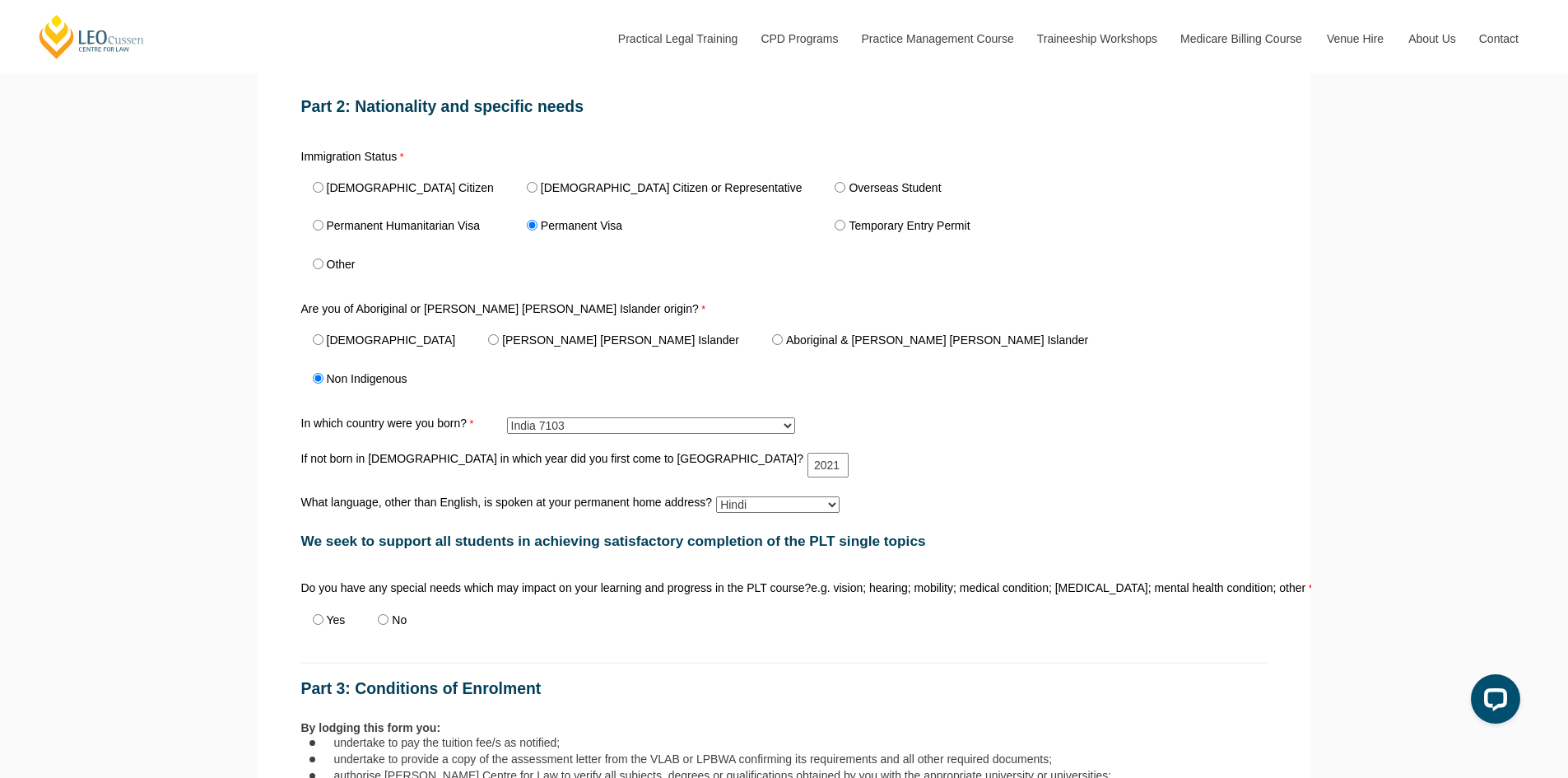
click at [911, 479] on div "If not born in Australia in which year did you first come to Australia? 2021" at bounding box center [784, 464] width 979 height 31
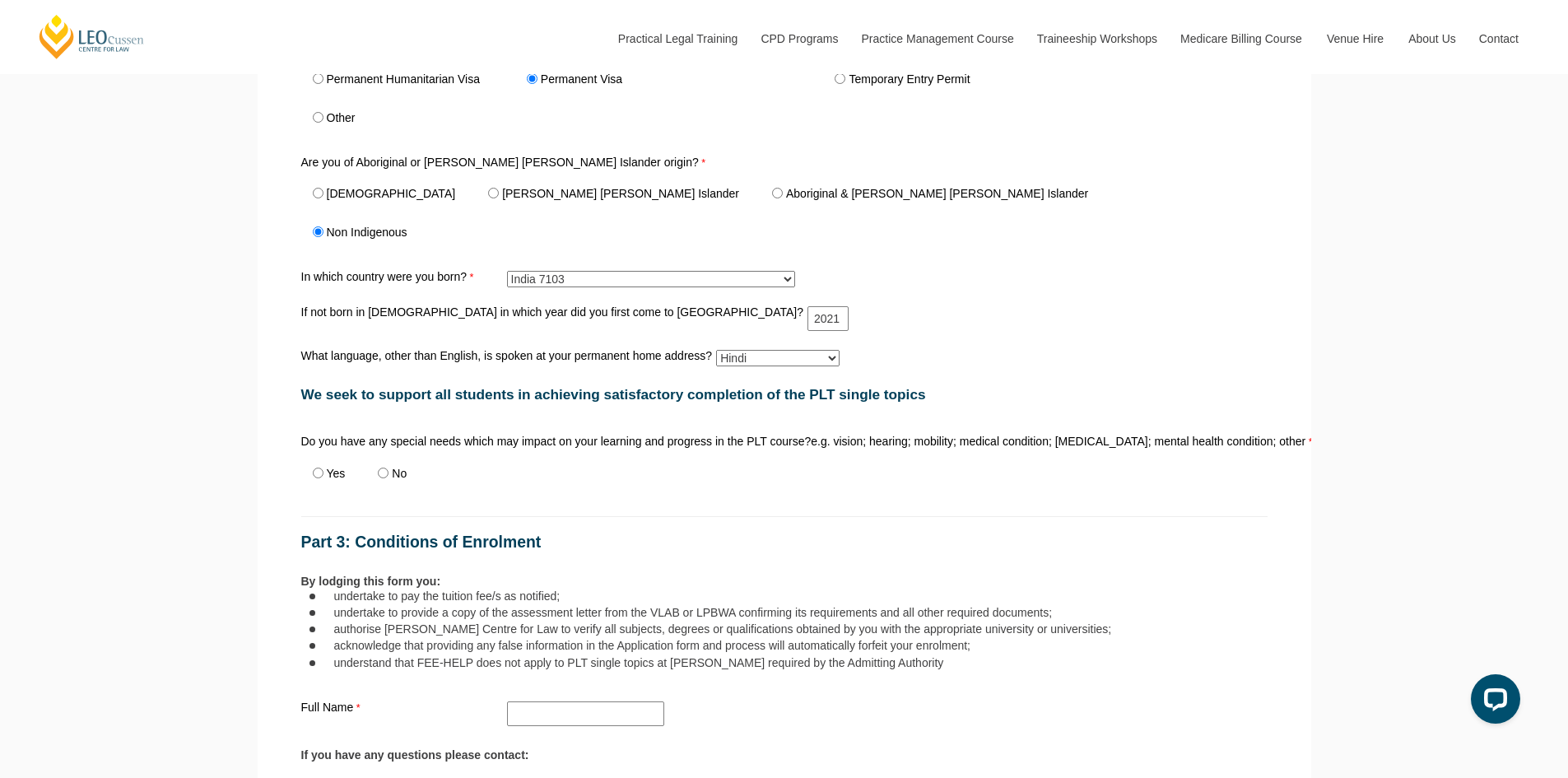
scroll to position [863, 0]
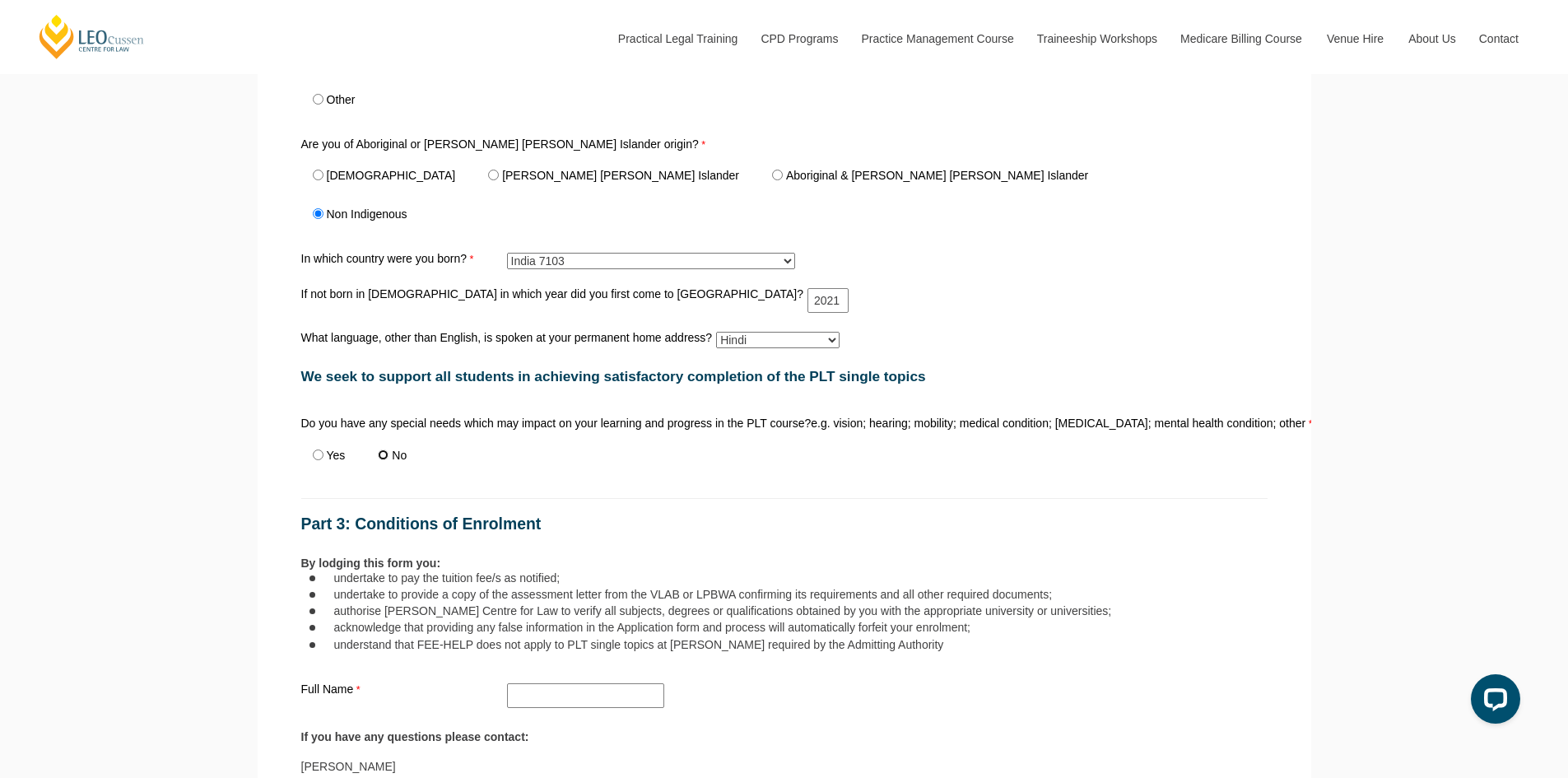
drag, startPoint x: 387, startPoint y: 457, endPoint x: 400, endPoint y: 466, distance: 15.8
click at [386, 457] on input "No" at bounding box center [383, 454] width 11 height 11
radio input "true"
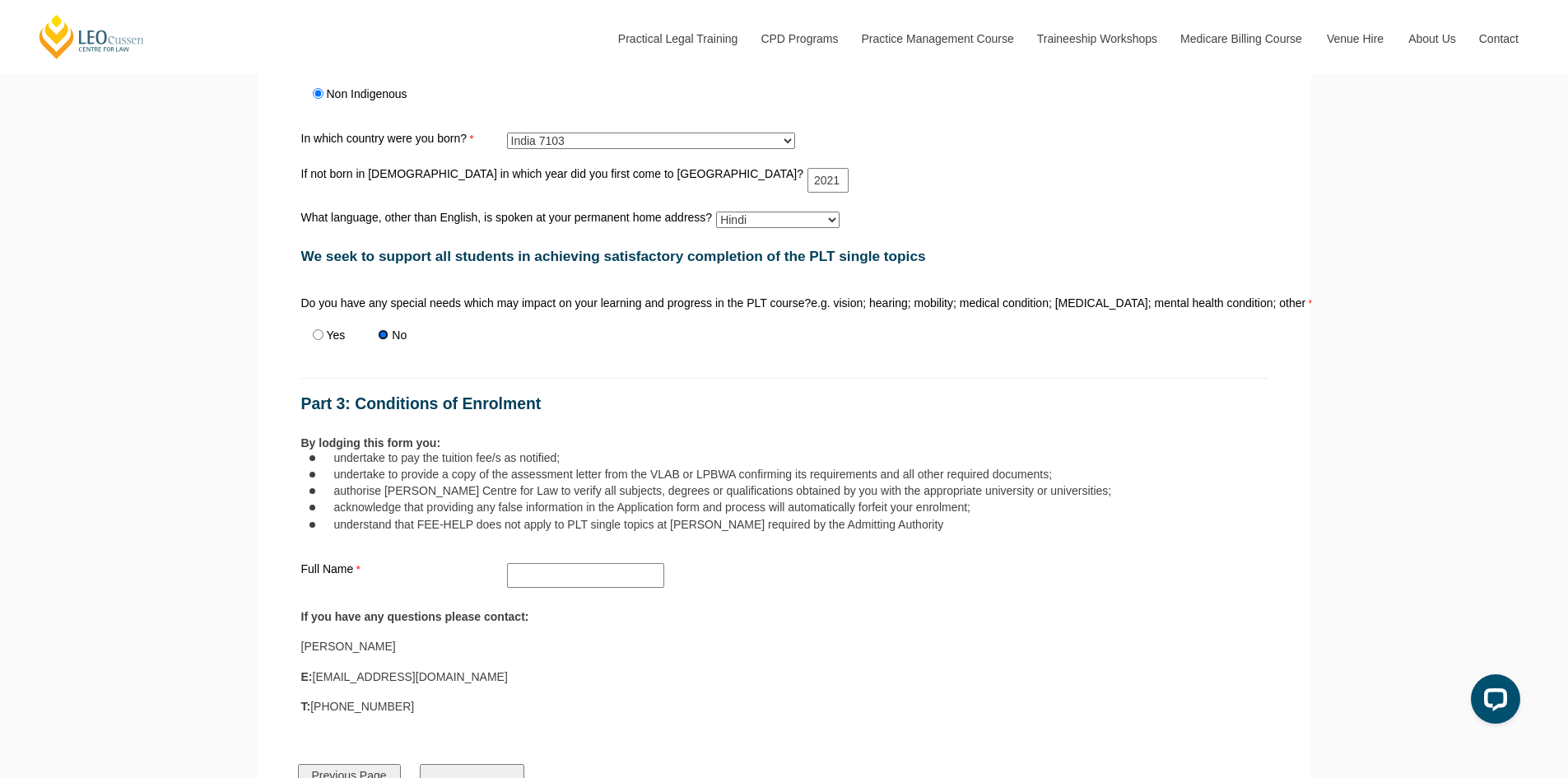
scroll to position [1028, 0]
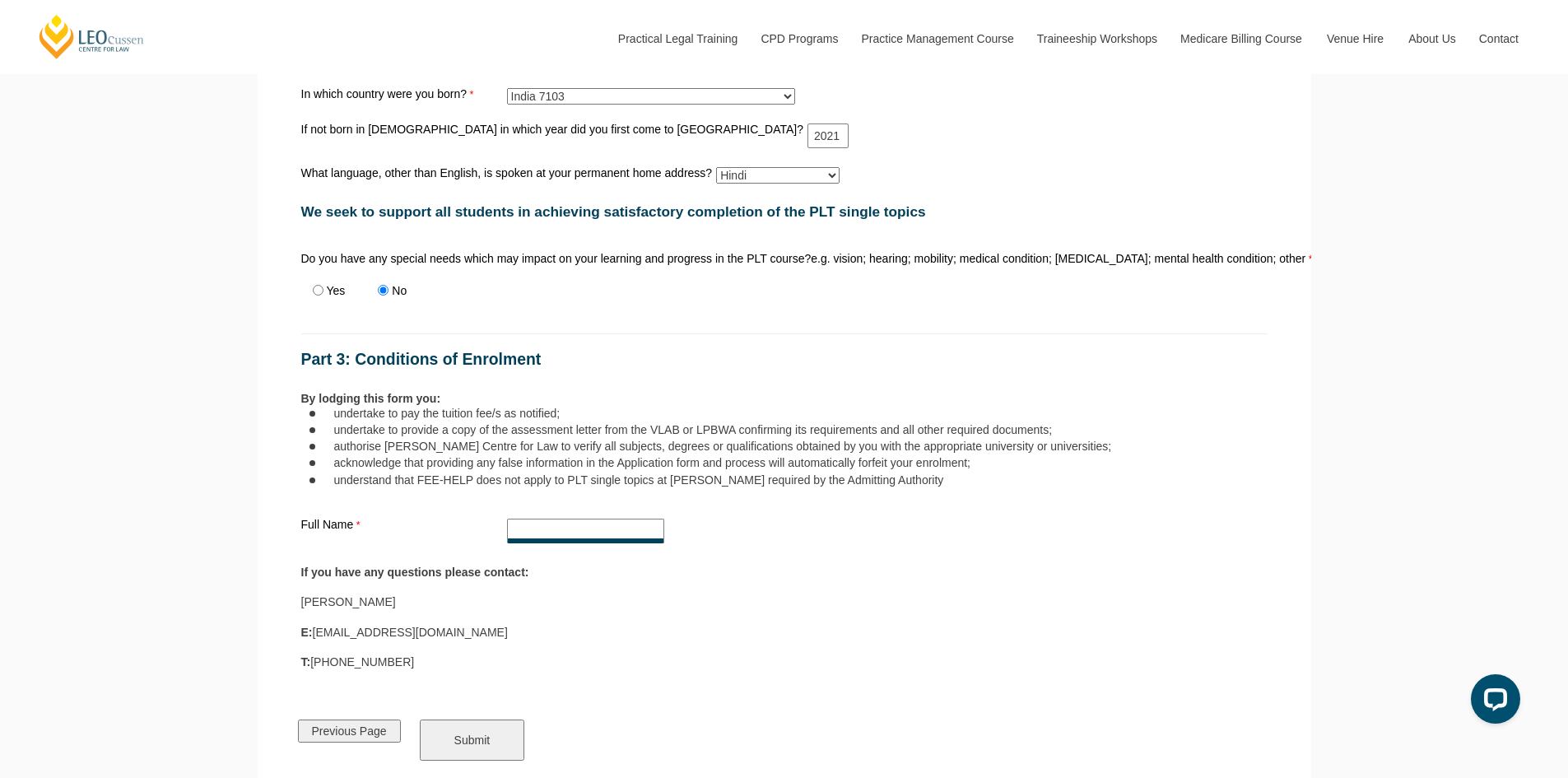
click at [613, 529] on input "Full Name" at bounding box center [586, 530] width 157 height 24
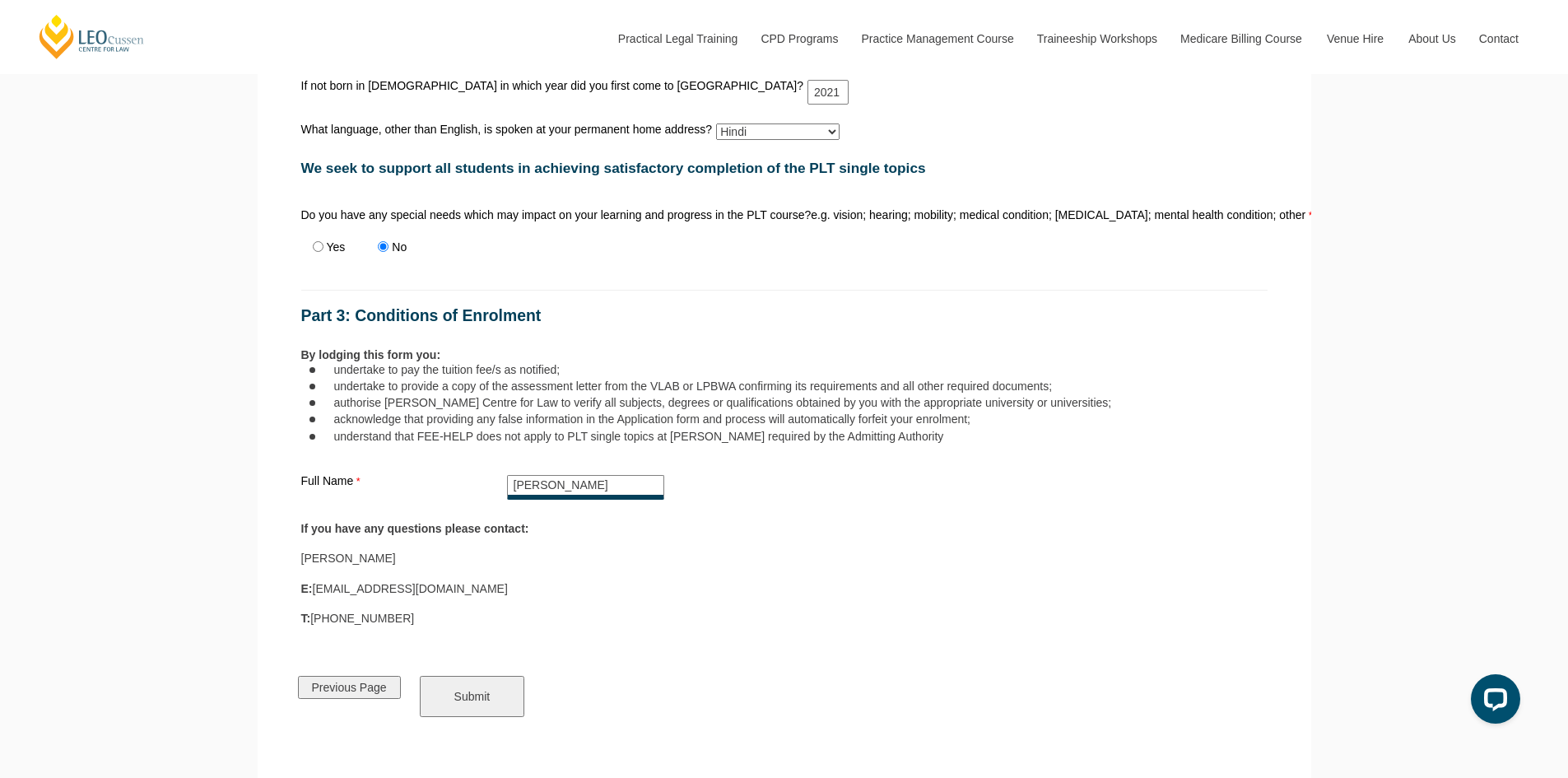
scroll to position [1192, 0]
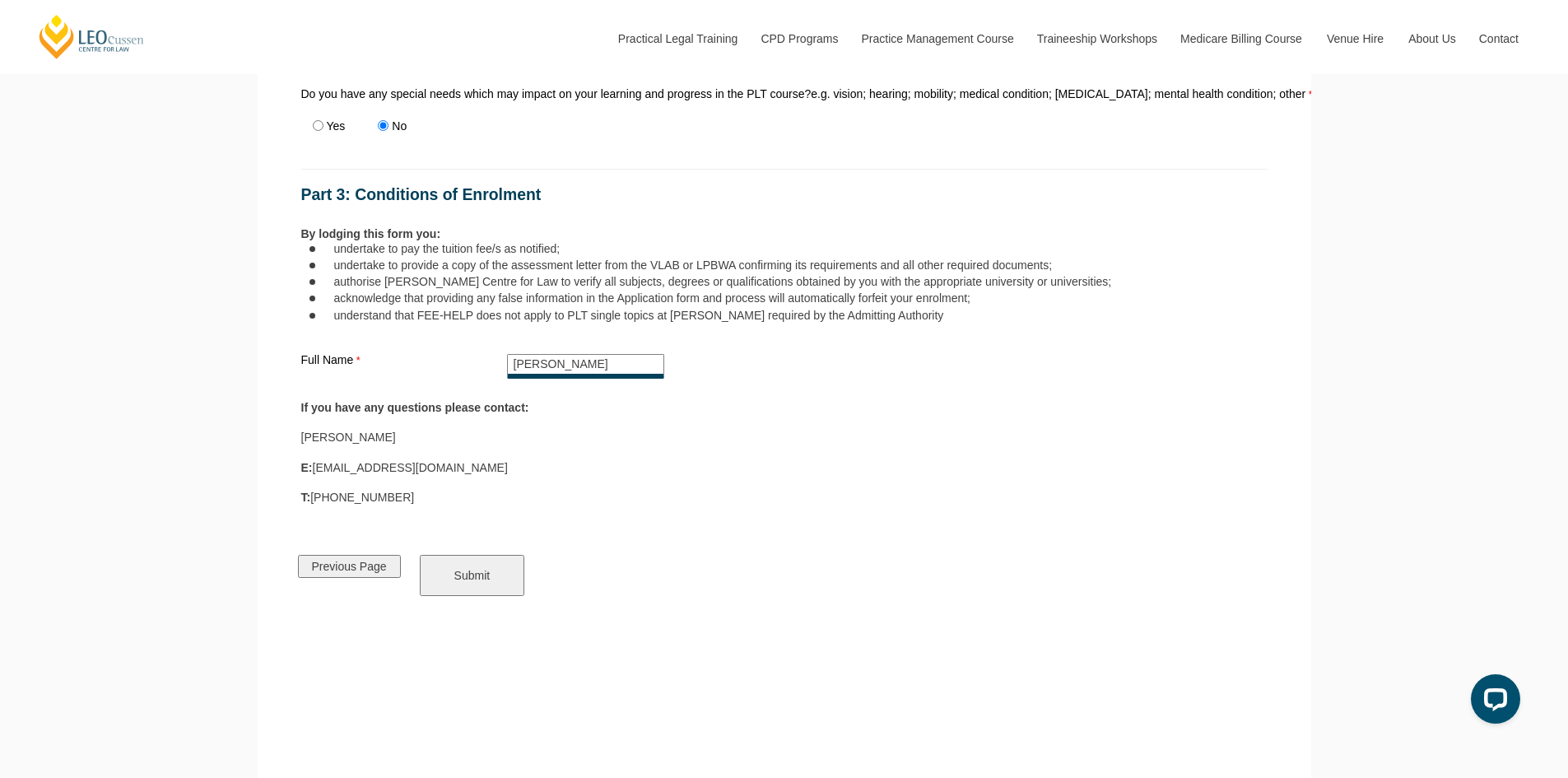
type input "Vivek Dahiya"
click at [501, 589] on input "Submit" at bounding box center [472, 575] width 105 height 41
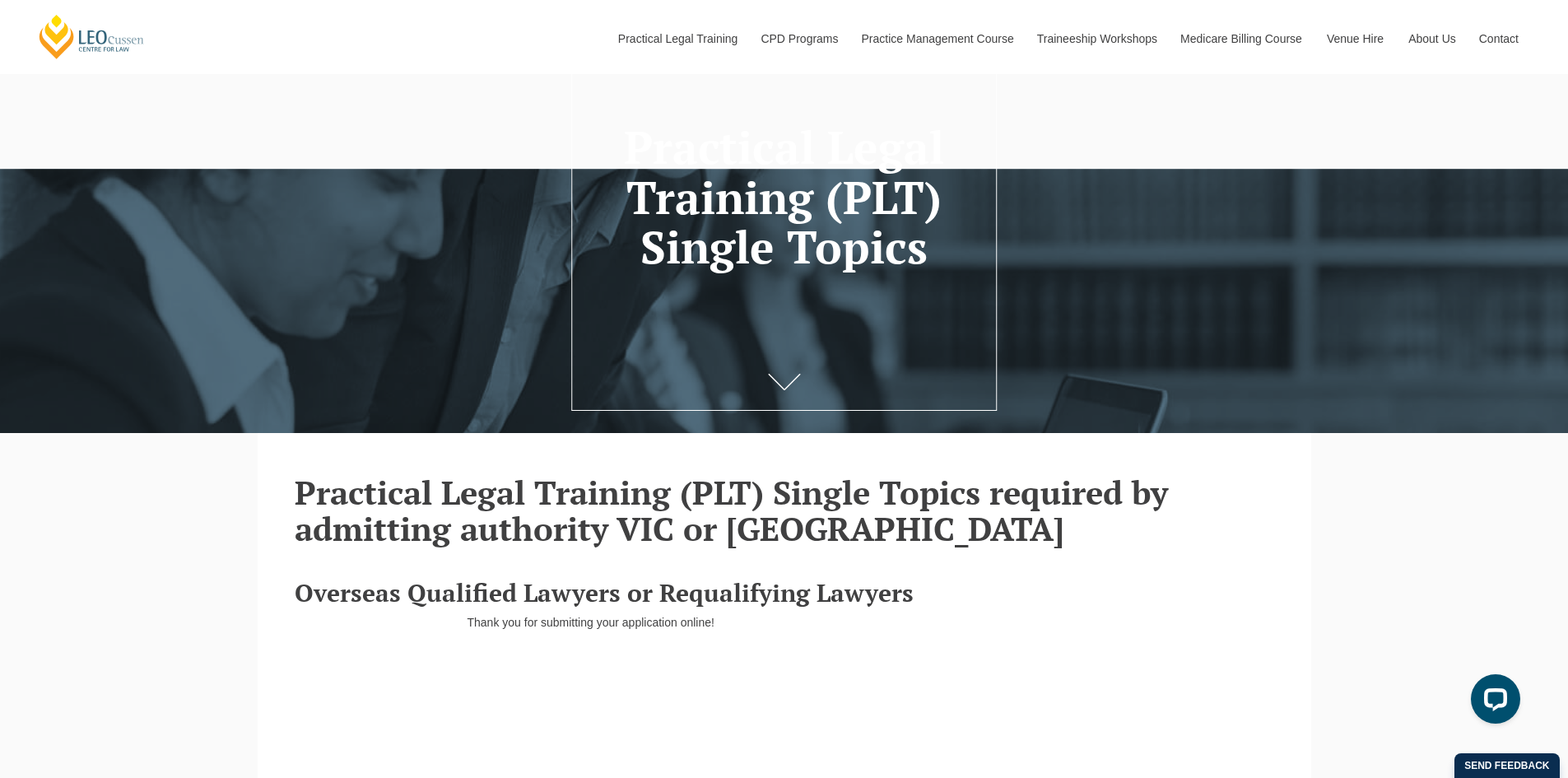
scroll to position [162, 0]
